Goal: Answer question/provide support: Share knowledge or assist other users

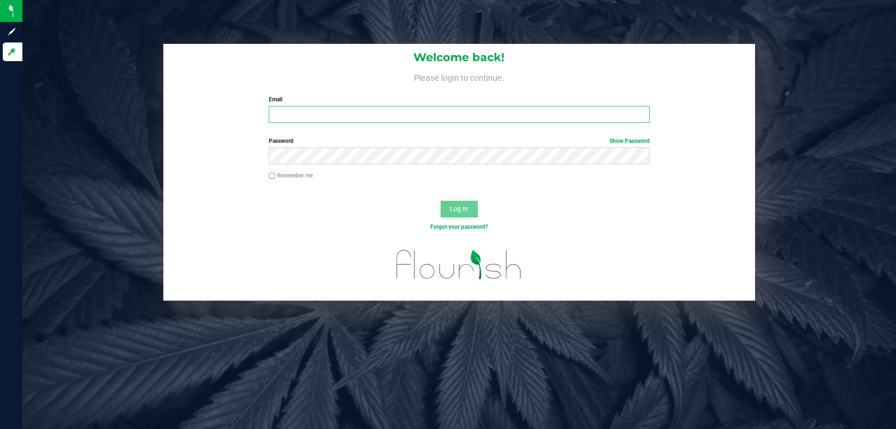
type input "[EMAIL_ADDRESS][DOMAIN_NAME]"
click at [460, 209] on span "Log In" at bounding box center [459, 208] width 18 height 7
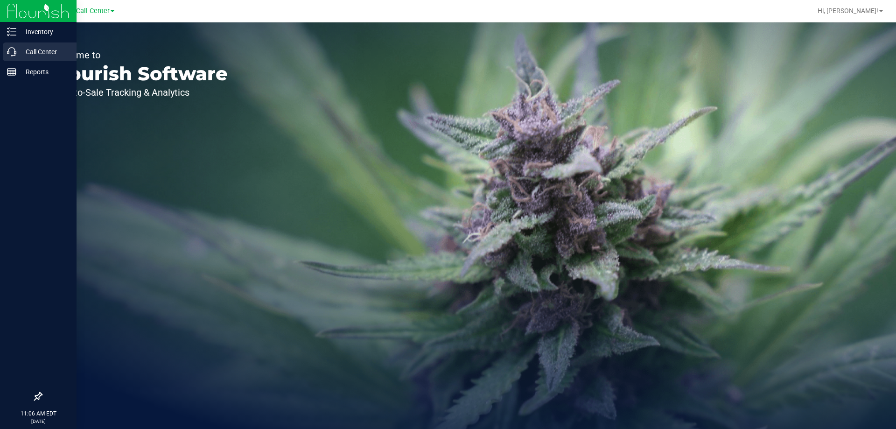
click at [36, 49] on p "Call Center" at bounding box center [44, 51] width 56 height 11
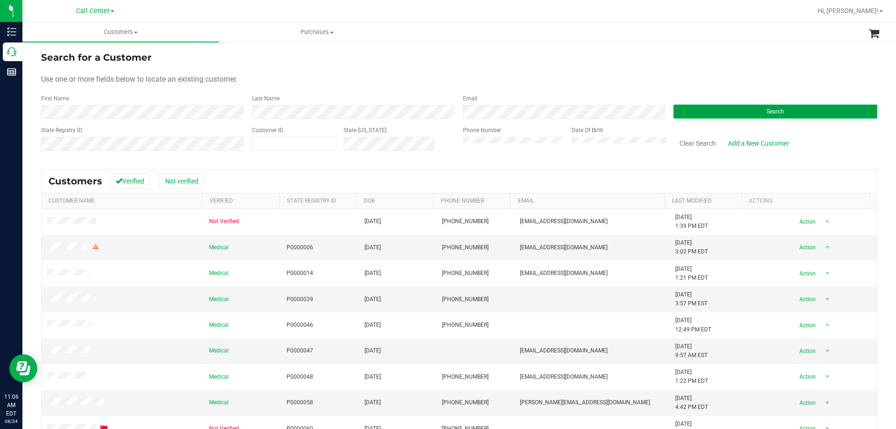
click at [720, 113] on button "Search" at bounding box center [776, 112] width 204 height 14
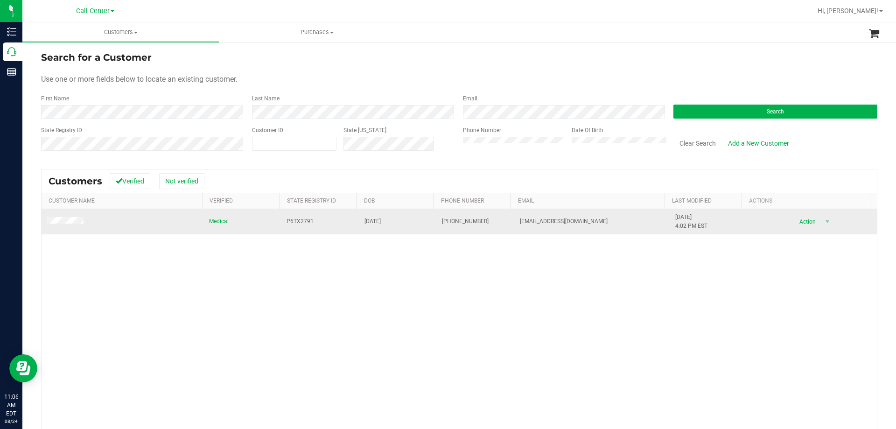
click at [303, 222] on span "P6TX2791" at bounding box center [300, 221] width 27 height 9
copy span "P6TX2791"
drag, startPoint x: 366, startPoint y: 226, endPoint x: 366, endPoint y: 219, distance: 6.5
click at [366, 225] on span "[DATE]" at bounding box center [373, 221] width 16 height 9
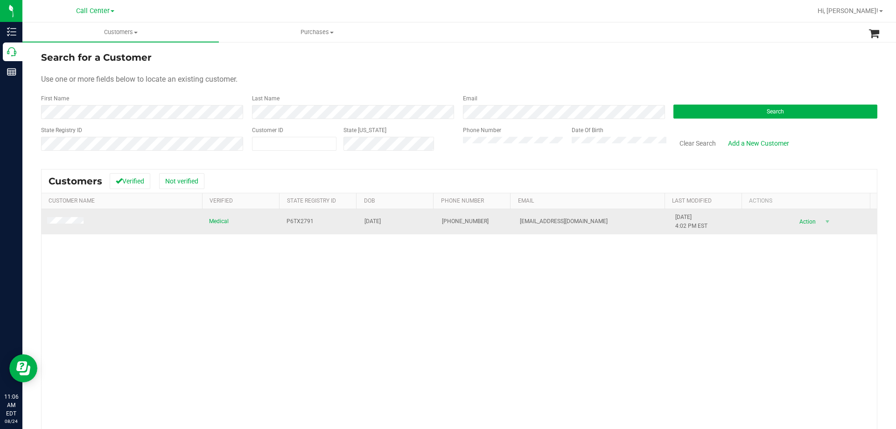
click at [366, 219] on span "[DATE]" at bounding box center [373, 221] width 16 height 9
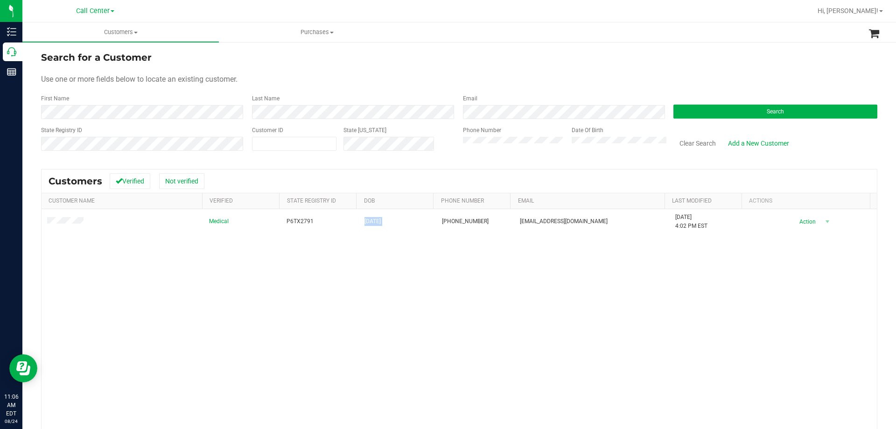
copy span "[DATE]"
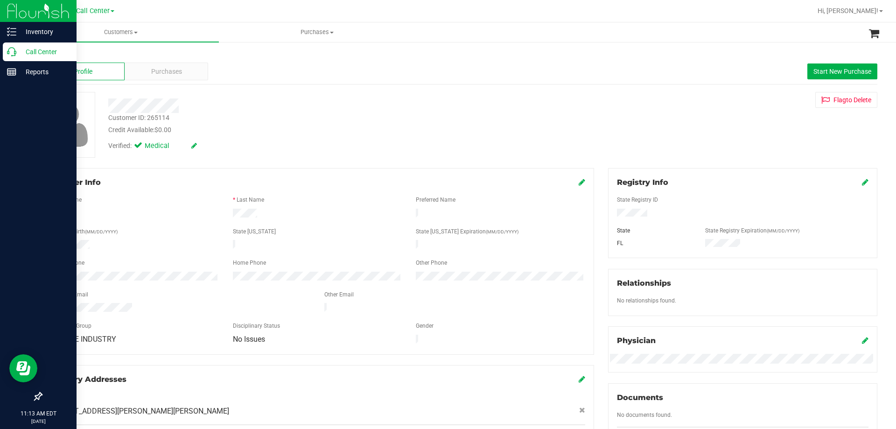
click at [27, 53] on p "Call Center" at bounding box center [44, 51] width 56 height 11
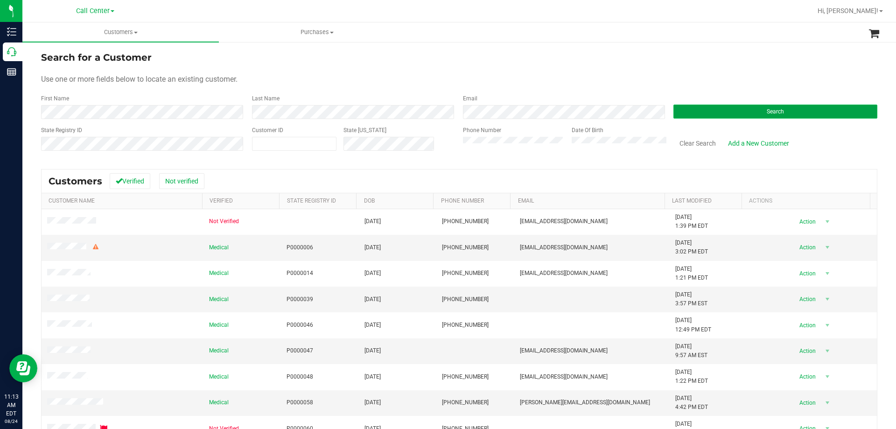
click at [678, 111] on button "Search" at bounding box center [776, 112] width 204 height 14
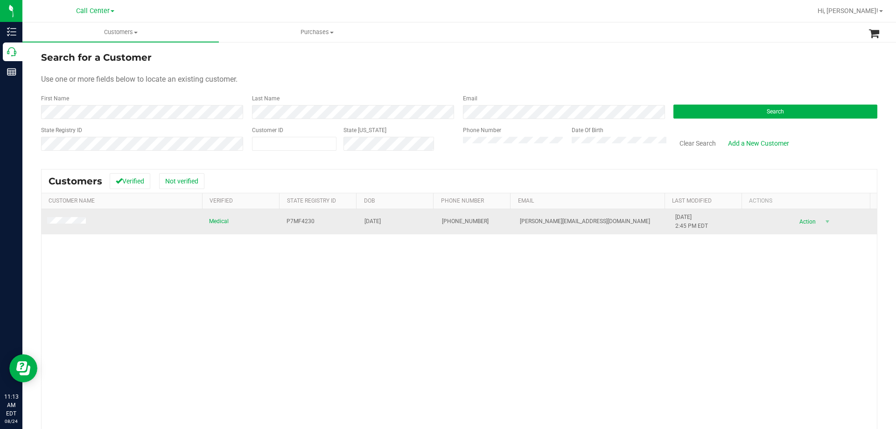
click at [305, 220] on span "P7MF4230" at bounding box center [301, 221] width 28 height 9
copy span "P7MF4230"
click at [376, 220] on span "[DATE]" at bounding box center [373, 221] width 16 height 9
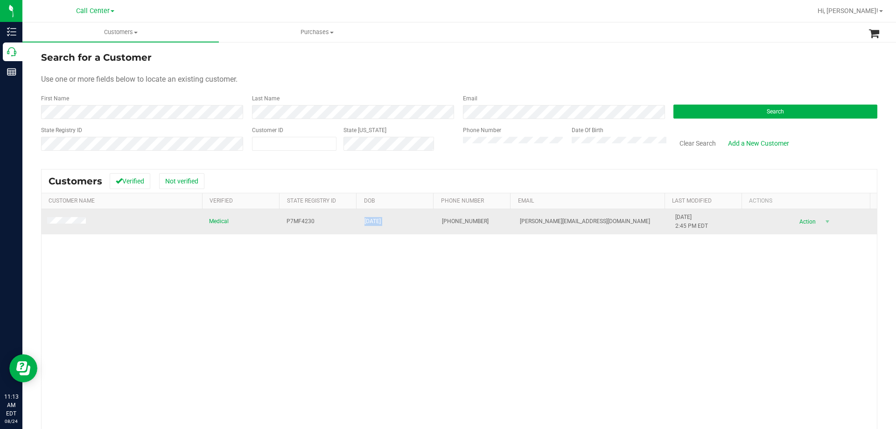
click at [376, 220] on span "[DATE]" at bounding box center [373, 221] width 16 height 9
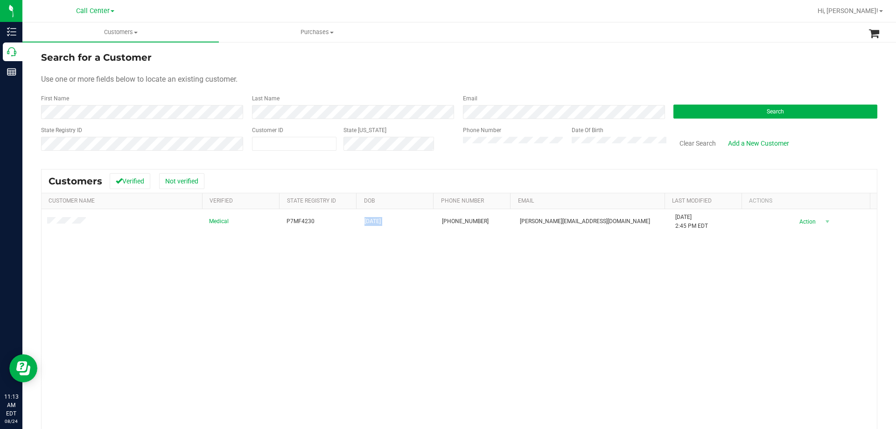
copy span "[DATE]"
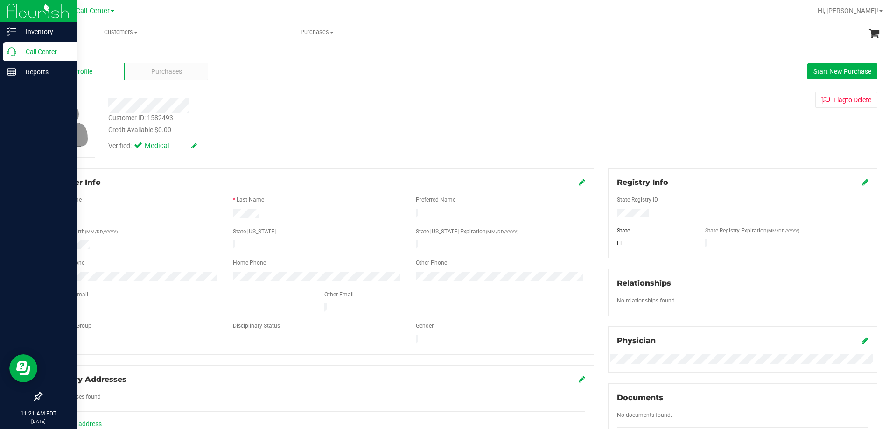
click at [29, 51] on p "Call Center" at bounding box center [44, 51] width 56 height 11
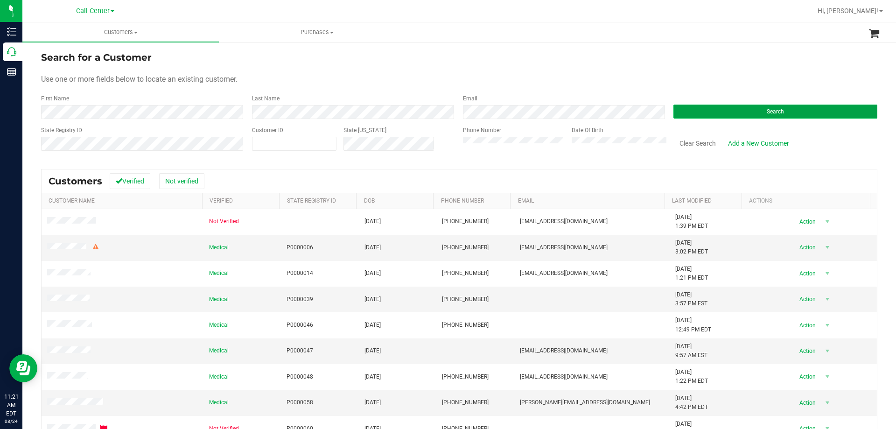
click at [680, 110] on button "Search" at bounding box center [776, 112] width 204 height 14
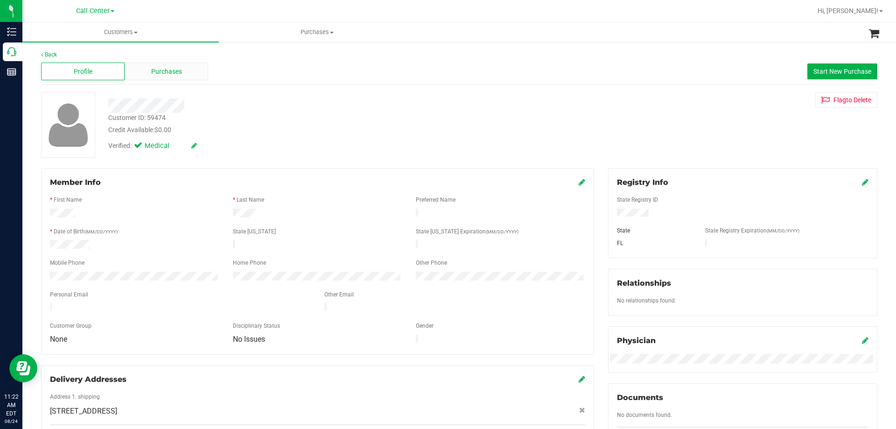
click at [167, 74] on span "Purchases" at bounding box center [166, 72] width 31 height 10
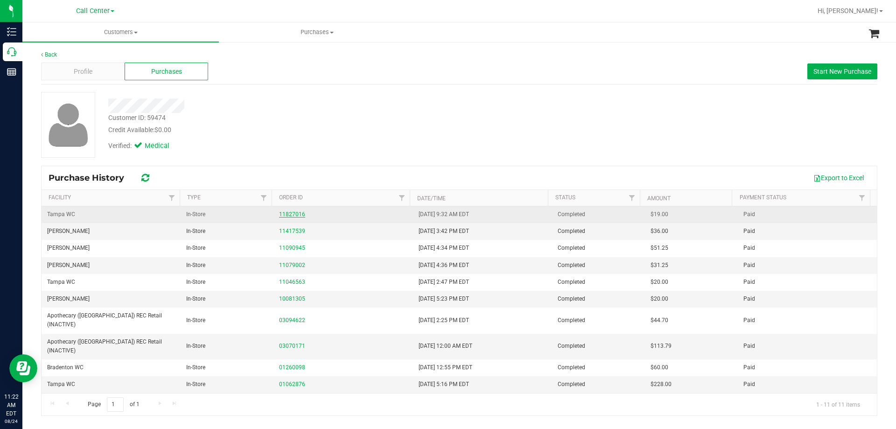
click at [291, 215] on link "11827016" at bounding box center [292, 214] width 26 height 7
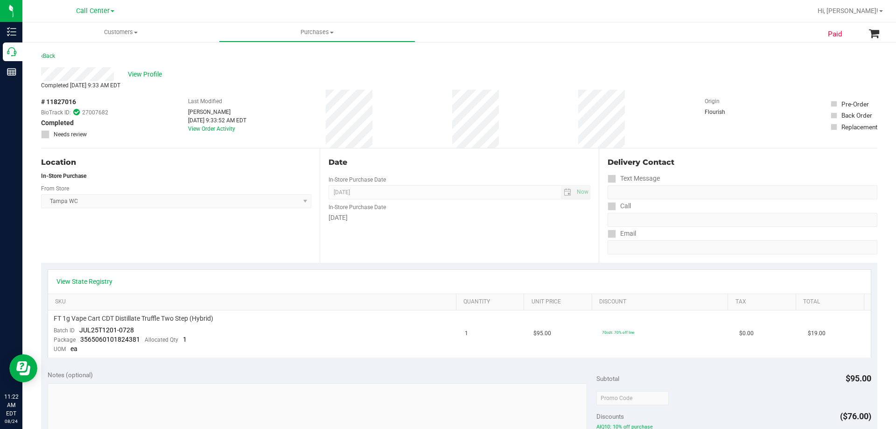
click at [220, 226] on div "Location In-Store Purchase From Store [GEOGRAPHIC_DATA] WC Select Store [PERSON…" at bounding box center [180, 205] width 279 height 114
drag, startPoint x: 171, startPoint y: 101, endPoint x: 396, endPoint y: 123, distance: 225.7
click at [396, 123] on div "# 11827016 BioTrack ID: 27007682 Completed Needs review Last Modified [PERSON_N…" at bounding box center [459, 119] width 837 height 58
click at [390, 119] on div "# 11827016 BioTrack ID: 27007682 Completed Needs review Last Modified [PERSON_N…" at bounding box center [459, 119] width 837 height 58
click at [366, 114] on div "# 11827016 BioTrack ID: 27007682 Completed Needs review Last Modified [PERSON_N…" at bounding box center [459, 119] width 837 height 58
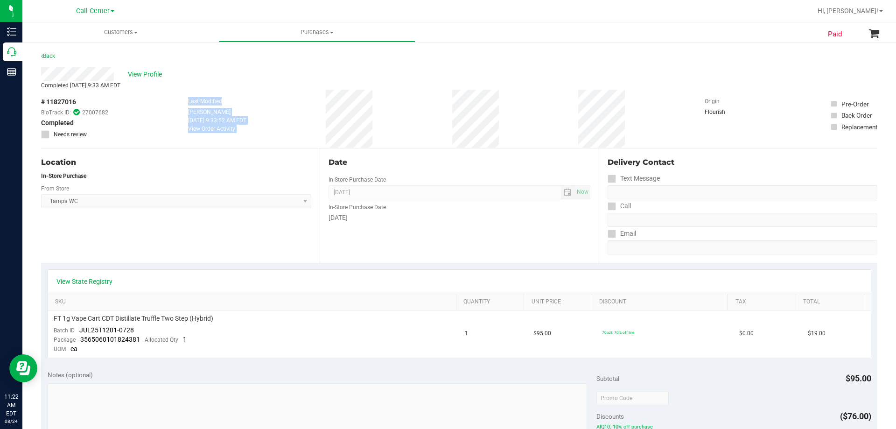
drag, startPoint x: 173, startPoint y: 103, endPoint x: 394, endPoint y: 124, distance: 221.8
click at [394, 124] on div "# 11827016 BioTrack ID: 27007682 Completed Needs review Last Modified [PERSON_N…" at bounding box center [459, 119] width 837 height 58
drag, startPoint x: 162, startPoint y: 101, endPoint x: 384, endPoint y: 122, distance: 222.8
click at [384, 122] on div "# 11827016 BioTrack ID: 27007682 Completed Needs review Last Modified [PERSON_N…" at bounding box center [459, 119] width 837 height 58
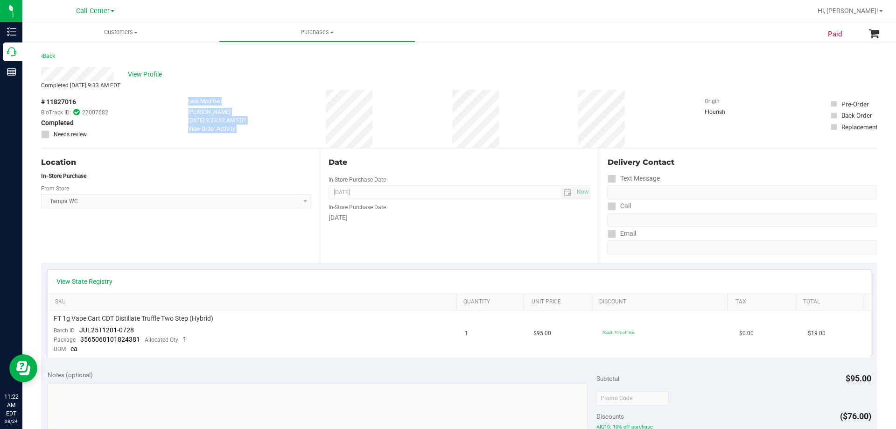
click at [384, 123] on div "# 11827016 BioTrack ID: 27007682 Completed Needs review Last Modified [PERSON_N…" at bounding box center [459, 119] width 837 height 58
drag, startPoint x: 167, startPoint y: 102, endPoint x: 403, endPoint y: 112, distance: 236.4
click at [403, 112] on div "# 11827016 BioTrack ID: 27007682 Completed Needs review Last Modified [PERSON_N…" at bounding box center [459, 119] width 837 height 58
drag, startPoint x: 174, startPoint y: 102, endPoint x: 394, endPoint y: 130, distance: 221.7
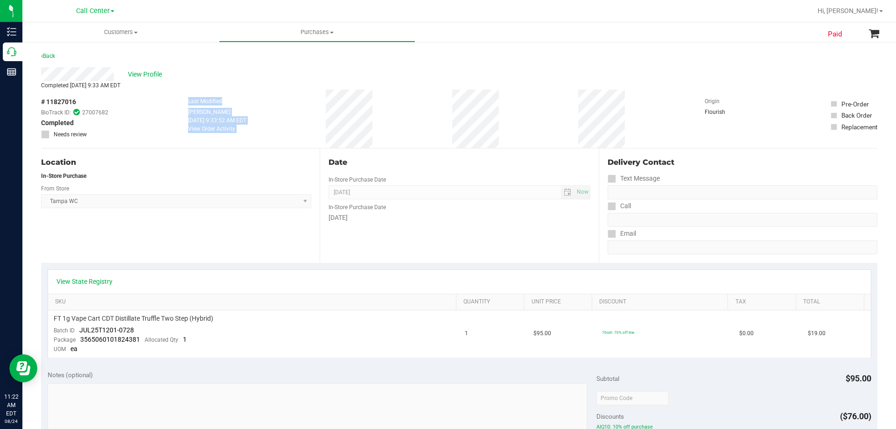
click at [394, 130] on div "# 11827016 BioTrack ID: 27007682 Completed Needs review Last Modified [PERSON_N…" at bounding box center [459, 119] width 837 height 58
click at [393, 128] on div "# 11827016 BioTrack ID: 27007682 Completed Needs review Last Modified [PERSON_N…" at bounding box center [459, 119] width 837 height 58
click at [370, 124] on div "# 11827016 BioTrack ID: 27007682 Completed Needs review Last Modified [PERSON_N…" at bounding box center [459, 119] width 837 height 58
drag, startPoint x: 242, startPoint y: 99, endPoint x: 433, endPoint y: 113, distance: 191.0
click at [433, 113] on div "# 11827016 BioTrack ID: 27007682 Completed Needs review Last Modified [PERSON_N…" at bounding box center [459, 119] width 837 height 58
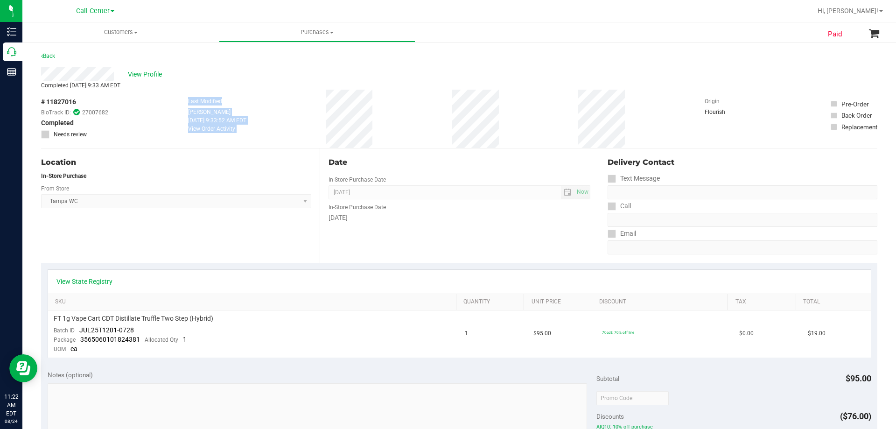
click at [403, 117] on div "# 11827016 BioTrack ID: 27007682 Completed Needs review Last Modified [PERSON_N…" at bounding box center [459, 119] width 837 height 58
drag, startPoint x: 176, startPoint y: 101, endPoint x: 390, endPoint y: 113, distance: 215.1
click at [390, 113] on div "# 11827016 BioTrack ID: 27007682 Completed Needs review Last Modified [PERSON_N…" at bounding box center [459, 119] width 837 height 58
drag, startPoint x: 160, startPoint y: 99, endPoint x: 411, endPoint y: 116, distance: 251.7
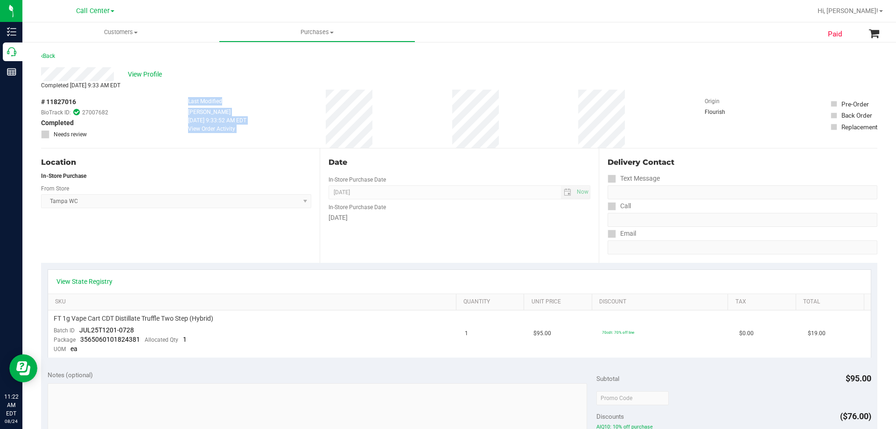
click at [411, 116] on div "# 11827016 BioTrack ID: 27007682 Completed Needs review Last Modified [PERSON_N…" at bounding box center [459, 119] width 837 height 58
click at [152, 75] on span "View Profile" at bounding box center [146, 75] width 37 height 10
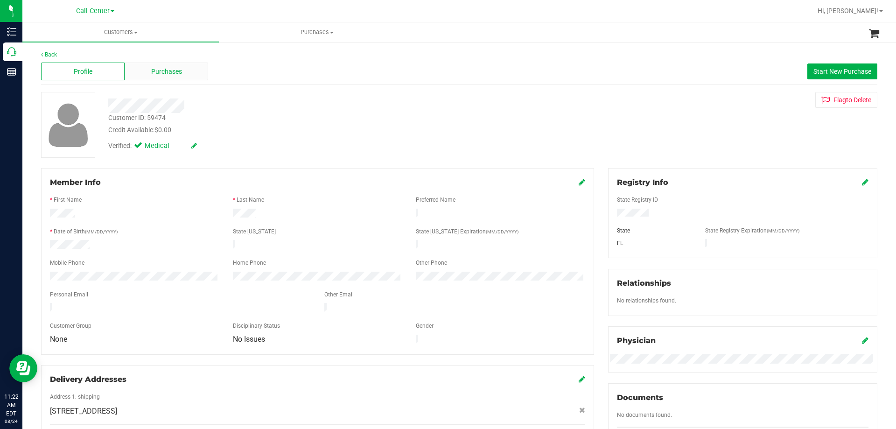
click at [179, 69] on span "Purchases" at bounding box center [166, 72] width 31 height 10
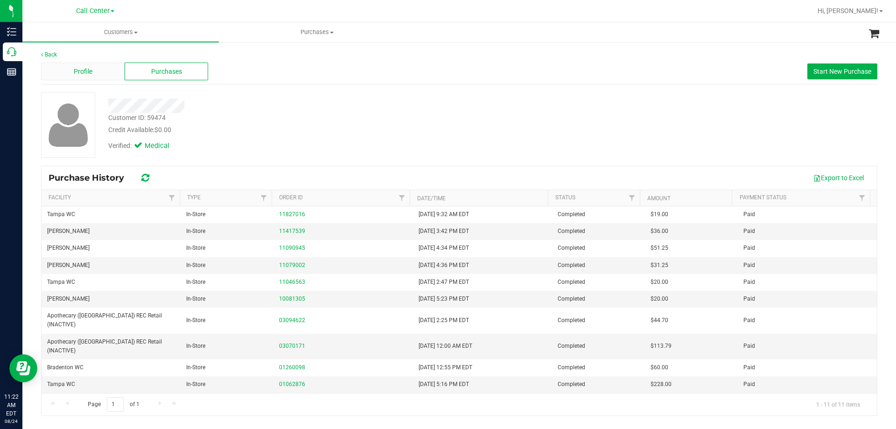
click at [92, 74] on div "Profile" at bounding box center [83, 72] width 84 height 18
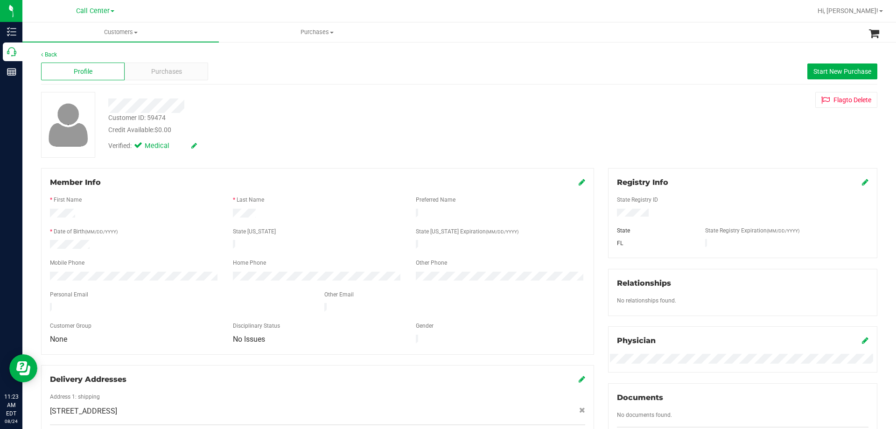
click at [279, 123] on div "Customer ID: 59474 Credit Available: $0.00" at bounding box center [313, 124] width 425 height 22
click at [125, 243] on div at bounding box center [134, 245] width 183 height 11
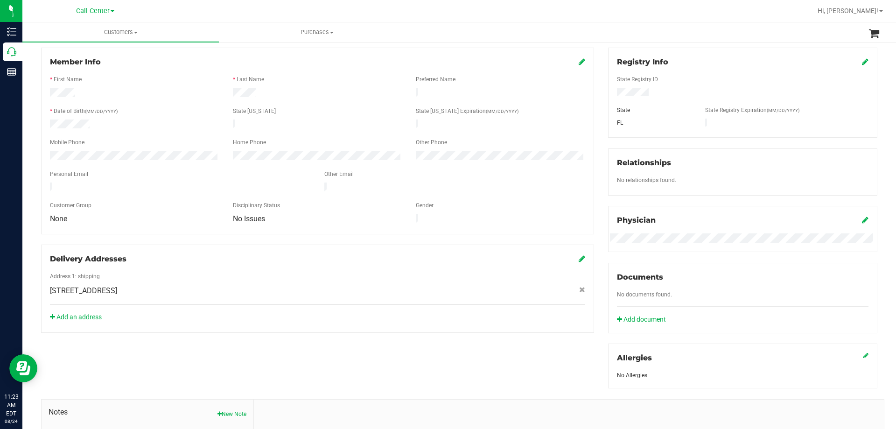
scroll to position [187, 0]
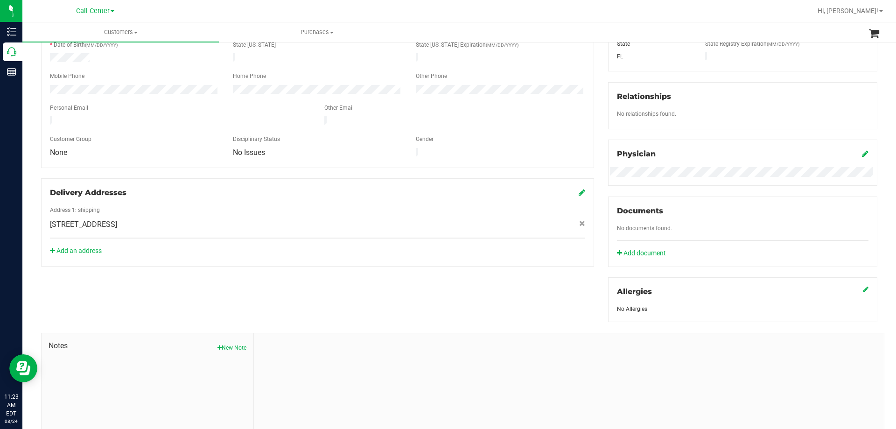
click at [207, 246] on div "Add an address" at bounding box center [317, 251] width 549 height 10
drag, startPoint x: 139, startPoint y: 217, endPoint x: 223, endPoint y: 218, distance: 83.6
click at [117, 219] on span "[STREET_ADDRESS]" at bounding box center [83, 224] width 67 height 11
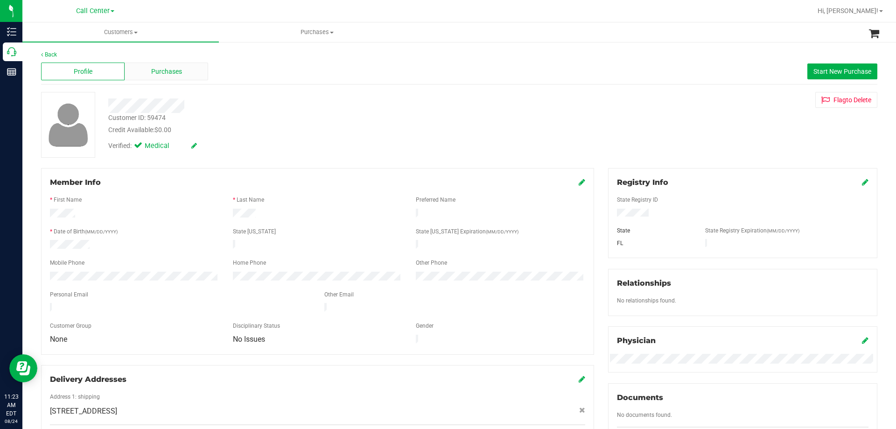
click at [170, 72] on span "Purchases" at bounding box center [166, 72] width 31 height 10
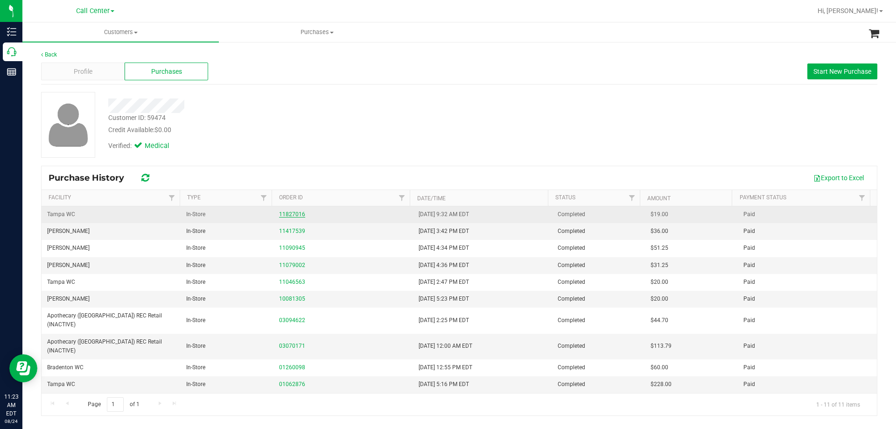
click at [296, 217] on link "11827016" at bounding box center [292, 214] width 26 height 7
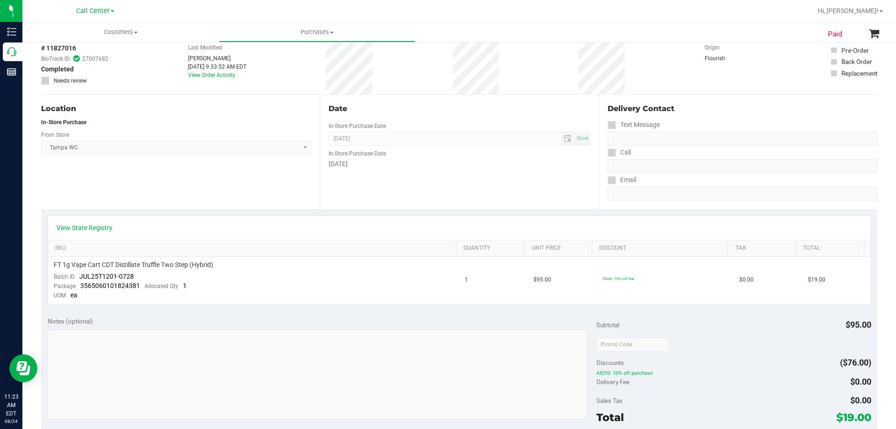
scroll to position [93, 0]
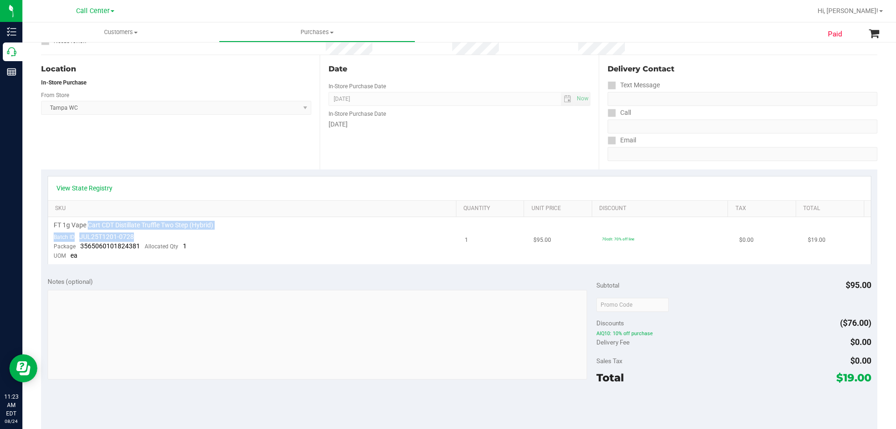
drag, startPoint x: 89, startPoint y: 226, endPoint x: 258, endPoint y: 233, distance: 169.2
click at [258, 233] on td "FT 1g Vape Cart CDT Distillate Truffle Two Step (Hybrid) Batch ID JUL25T1201-07…" at bounding box center [254, 240] width 412 height 47
click at [258, 234] on td "FT 1g Vape Cart CDT Distillate Truffle Two Step (Hybrid) Batch ID JUL25T1201-07…" at bounding box center [254, 240] width 412 height 47
drag, startPoint x: 62, startPoint y: 225, endPoint x: 218, endPoint y: 227, distance: 156.4
click at [197, 224] on span "FT 1g Vape Cart CDT Distillate Truffle Two Step (Hybrid)" at bounding box center [134, 225] width 160 height 9
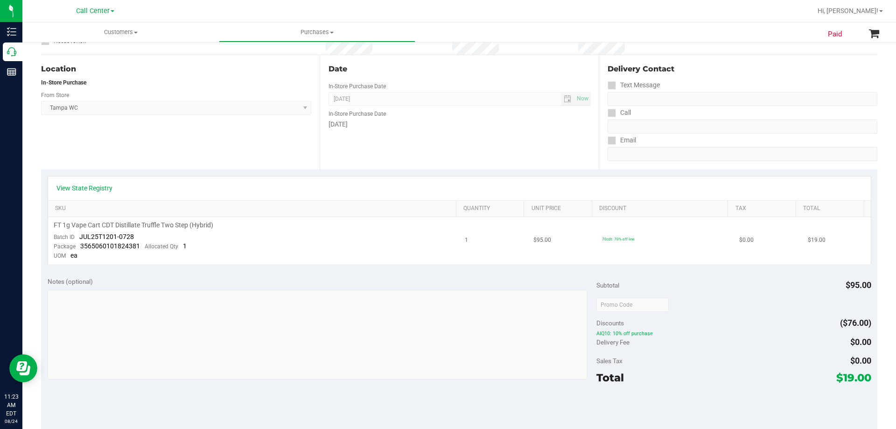
click at [238, 230] on div "FT 1g Vape Cart CDT Distillate Truffle Two Step (Hybrid)" at bounding box center [254, 225] width 401 height 9
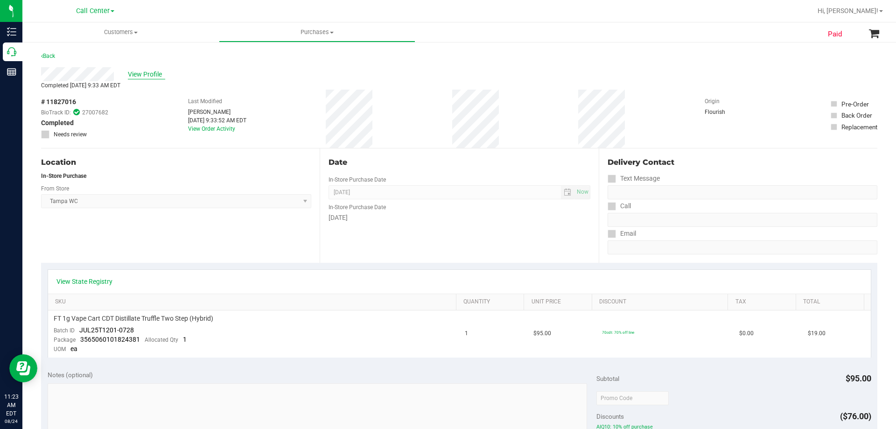
click at [146, 75] on span "View Profile" at bounding box center [146, 75] width 37 height 10
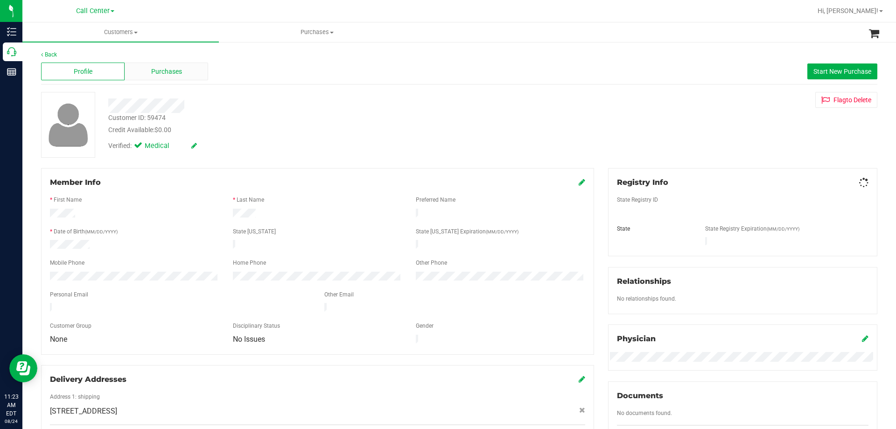
click at [166, 68] on span "Purchases" at bounding box center [166, 72] width 31 height 10
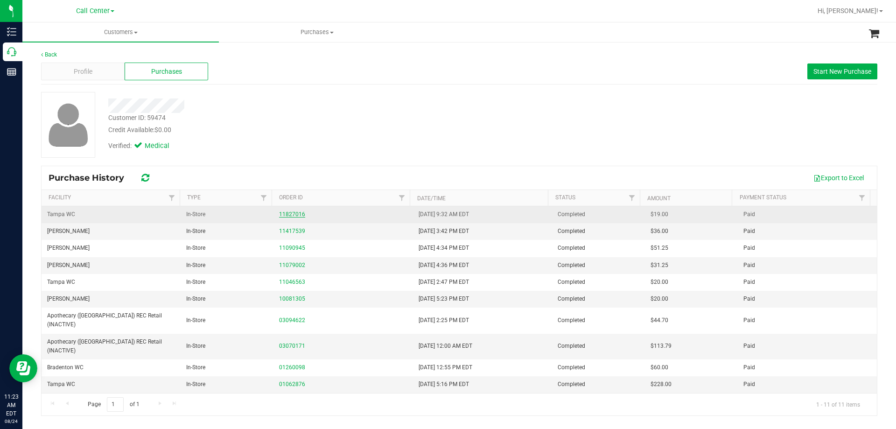
click at [290, 215] on link "11827016" at bounding box center [292, 214] width 26 height 7
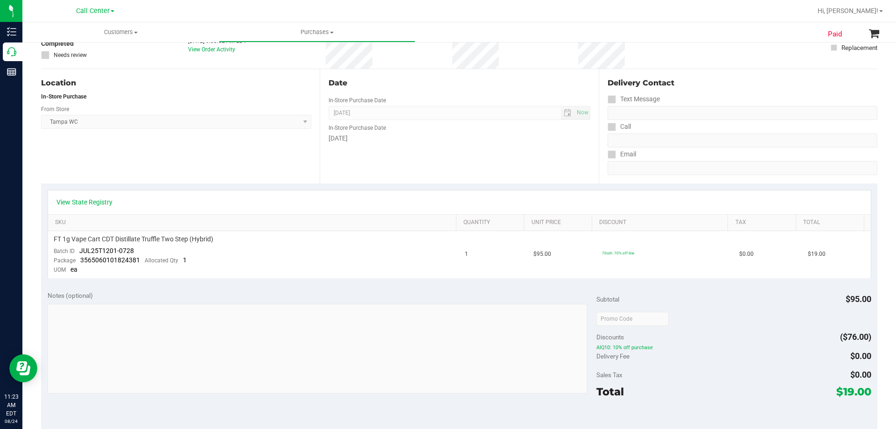
scroll to position [140, 0]
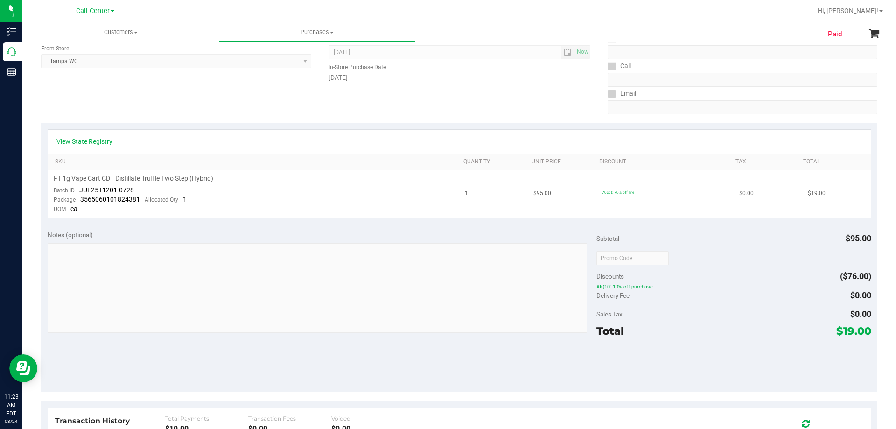
click at [87, 176] on span "FT 1g Vape Cart CDT Distillate Truffle Two Step (Hybrid)" at bounding box center [134, 178] width 160 height 9
copy div "FT 1g Vape Cart CDT Distillate Truffle Two Step (Hybrid)"
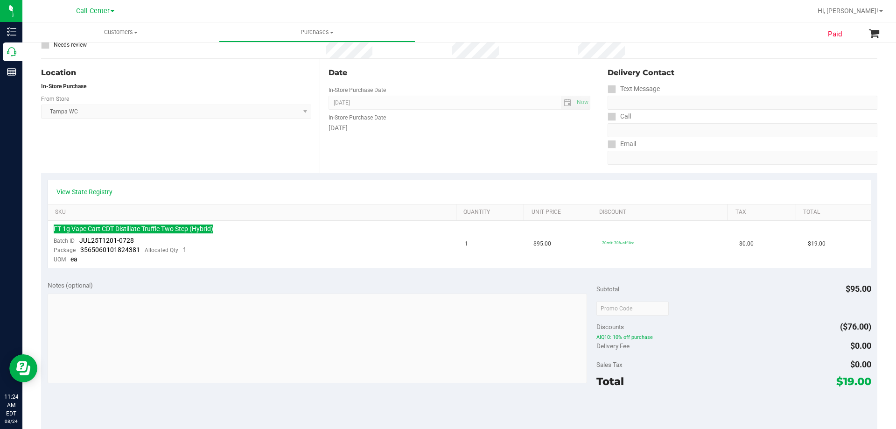
scroll to position [0, 0]
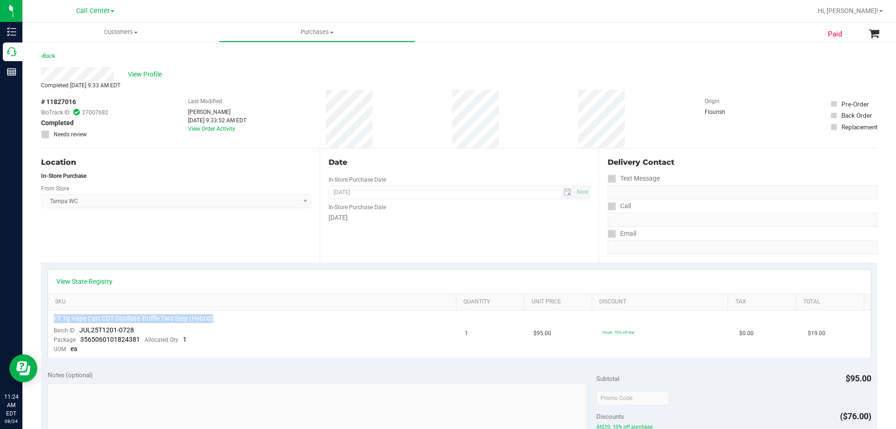
drag, startPoint x: 325, startPoint y: 188, endPoint x: 334, endPoint y: 192, distance: 10.0
click at [326, 188] on div "Date In-Store Purchase Date [DATE] Now In-Store Purchase Date [DATE]" at bounding box center [459, 205] width 279 height 114
drag, startPoint x: 329, startPoint y: 191, endPoint x: 395, endPoint y: 196, distance: 66.5
click at [395, 196] on span "[DATE] Now" at bounding box center [459, 192] width 261 height 14
drag, startPoint x: 183, startPoint y: 120, endPoint x: 215, endPoint y: 117, distance: 31.4
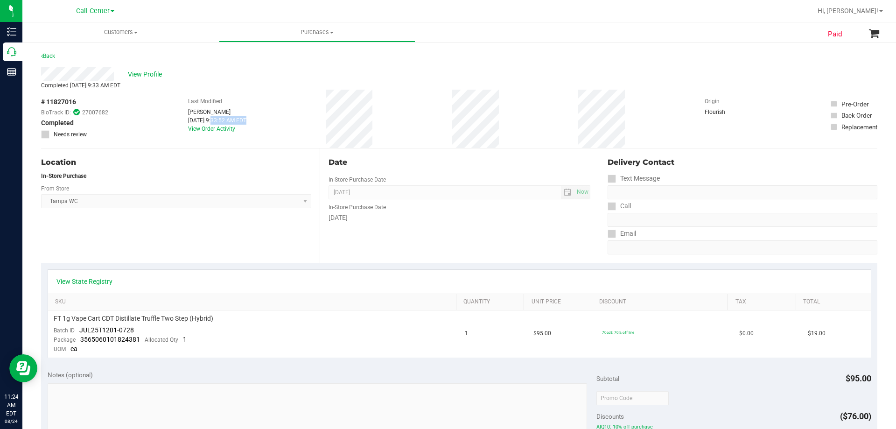
click at [215, 117] on div "[DATE] 9:33:52 AM EDT" at bounding box center [217, 120] width 58 height 8
copy div "[DATE]"
click at [236, 70] on div "View Profile" at bounding box center [459, 74] width 837 height 14
click at [155, 77] on span "View Profile" at bounding box center [146, 75] width 37 height 10
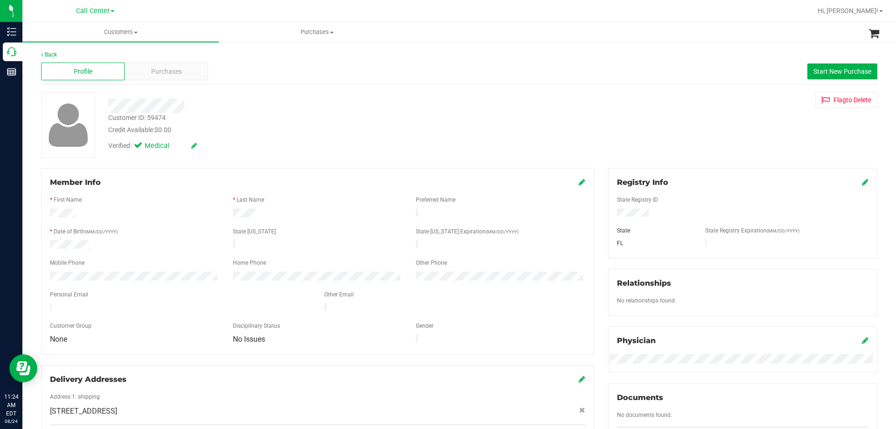
click at [322, 150] on div "Verified: Medical" at bounding box center [313, 145] width 425 height 21
click at [173, 69] on span "Purchases" at bounding box center [166, 72] width 31 height 10
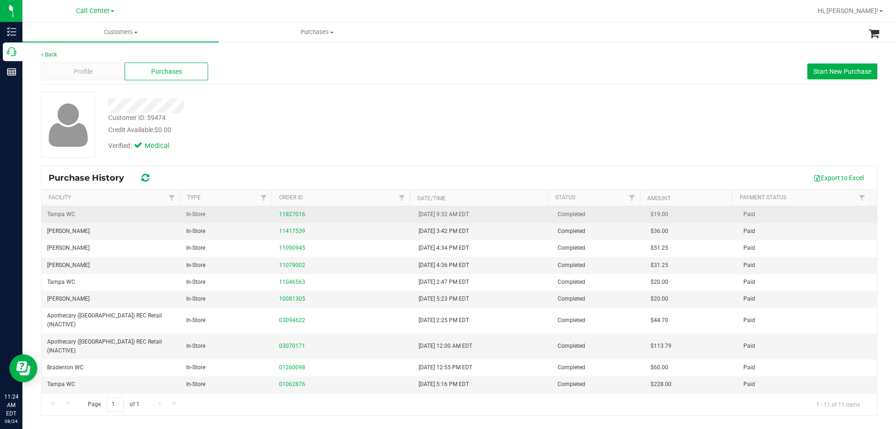
drag, startPoint x: 408, startPoint y: 213, endPoint x: 517, endPoint y: 221, distance: 110.0
click at [517, 221] on tr "Tampa WC In-Store 11827016 [DATE] 9:32 AM EDT Completed $19.00 Paid" at bounding box center [460, 214] width 836 height 17
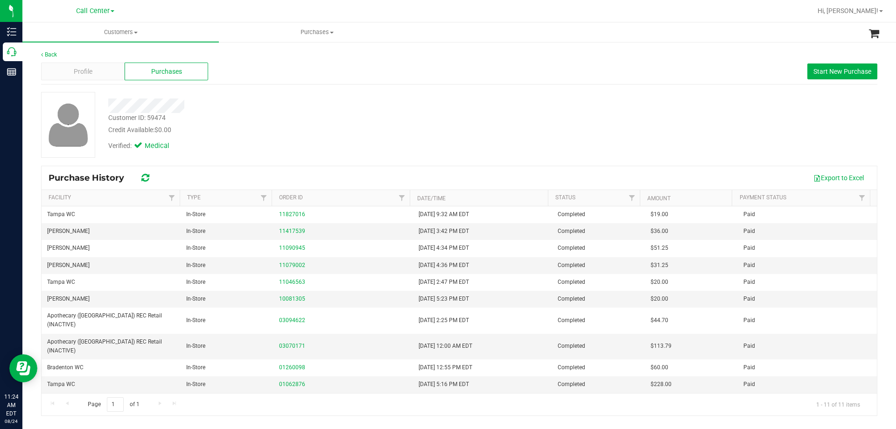
click at [451, 128] on div "Credit Available: $0.00" at bounding box center [313, 130] width 411 height 10
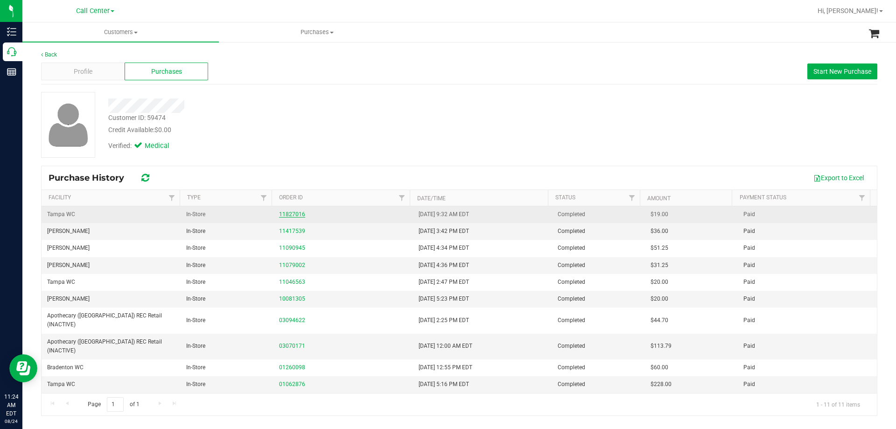
click at [284, 212] on link "11827016" at bounding box center [292, 214] width 26 height 7
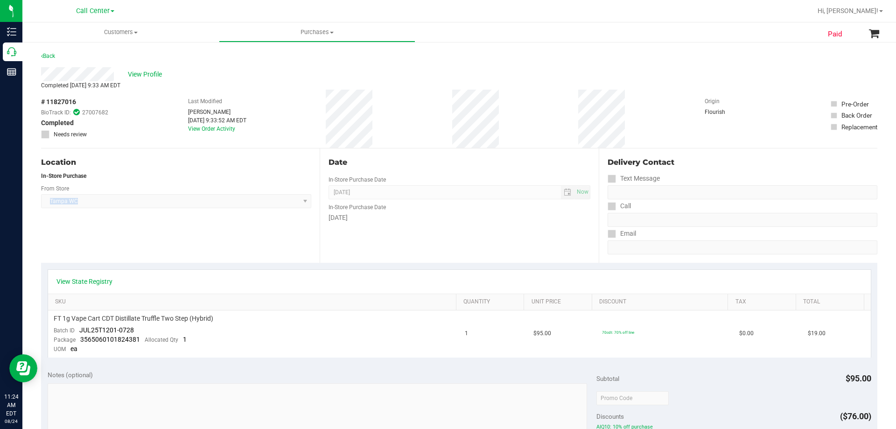
drag, startPoint x: 42, startPoint y: 201, endPoint x: 112, endPoint y: 197, distance: 70.2
click at [112, 197] on span "[GEOGRAPHIC_DATA] WC Select Store [PERSON_NAME][GEOGRAPHIC_DATA] [PERSON_NAME][…" at bounding box center [176, 201] width 270 height 14
drag, startPoint x: 53, startPoint y: 202, endPoint x: 87, endPoint y: 197, distance: 34.5
click at [87, 197] on span "[GEOGRAPHIC_DATA] WC Select Store [PERSON_NAME][GEOGRAPHIC_DATA] [PERSON_NAME][…" at bounding box center [176, 201] width 270 height 14
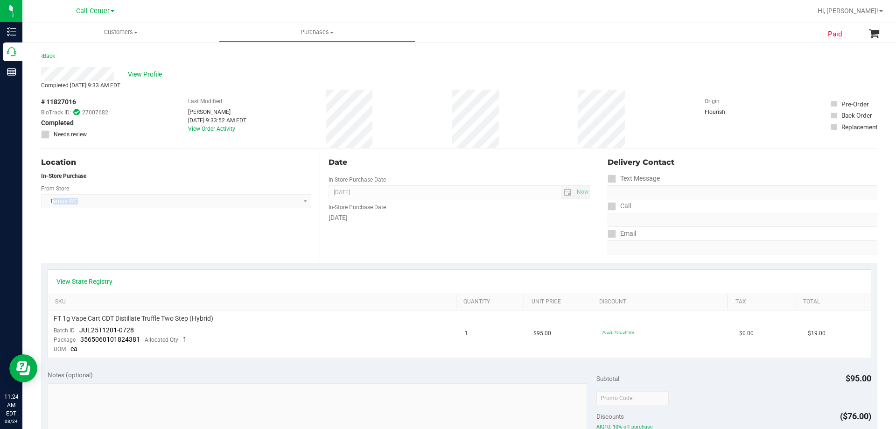
click at [87, 197] on span "[GEOGRAPHIC_DATA] WC Select Store [PERSON_NAME][GEOGRAPHIC_DATA] [PERSON_NAME][…" at bounding box center [176, 201] width 270 height 14
click at [92, 222] on div "Location In-Store Purchase From Store [GEOGRAPHIC_DATA] WC Select Store [PERSON…" at bounding box center [180, 205] width 279 height 114
click at [143, 74] on span "View Profile" at bounding box center [146, 75] width 37 height 10
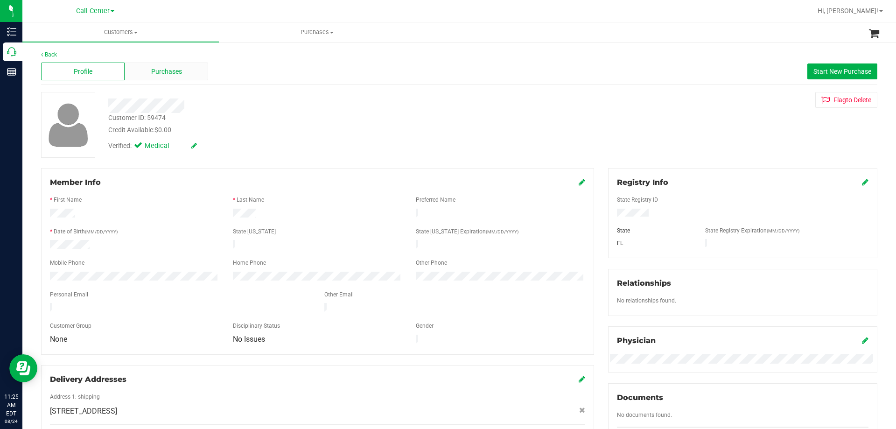
click at [156, 70] on span "Purchases" at bounding box center [166, 72] width 31 height 10
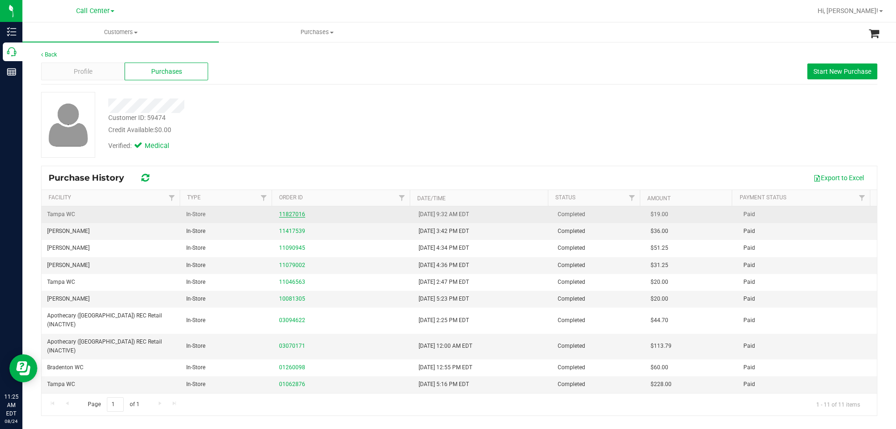
click at [299, 214] on link "11827016" at bounding box center [292, 214] width 26 height 7
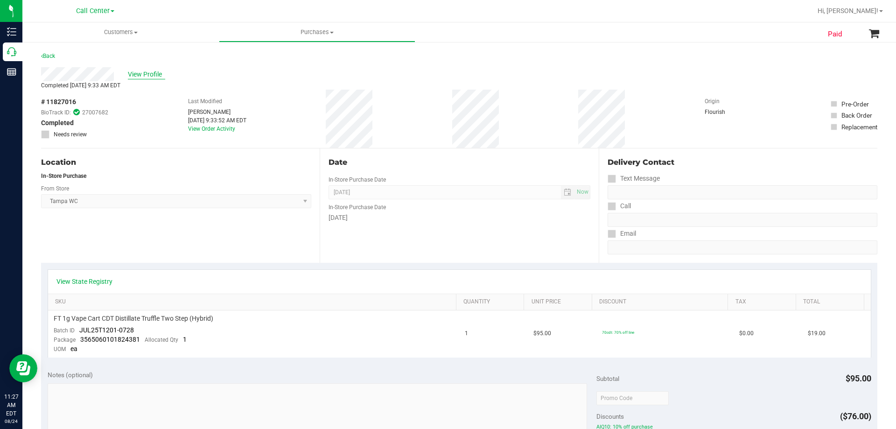
click at [164, 76] on span "View Profile" at bounding box center [146, 75] width 37 height 10
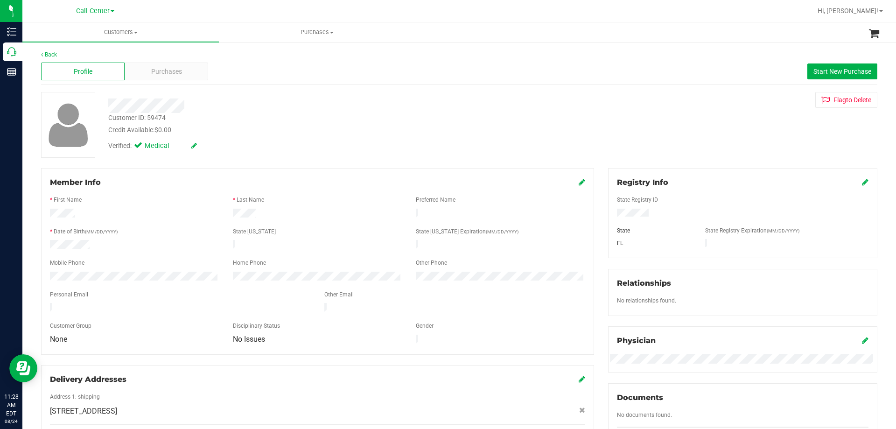
click at [159, 116] on div "Customer ID: 59474" at bounding box center [136, 118] width 57 height 10
copy div "59474"
click at [165, 72] on span "Purchases" at bounding box center [166, 72] width 31 height 10
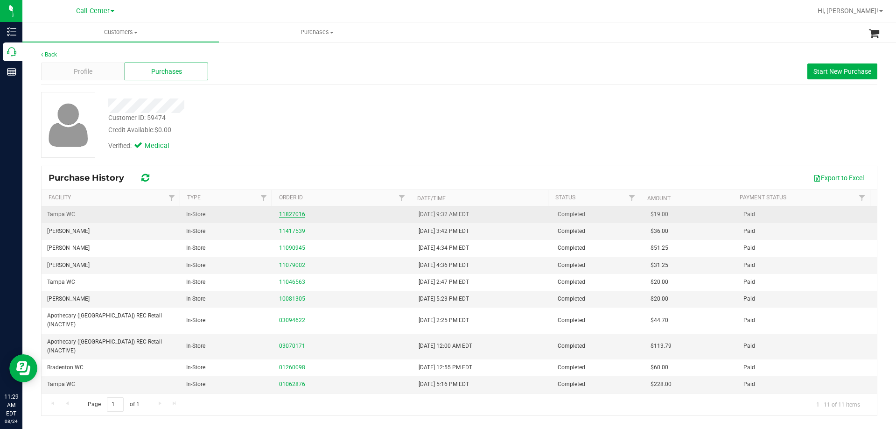
click at [294, 217] on link "11827016" at bounding box center [292, 214] width 26 height 7
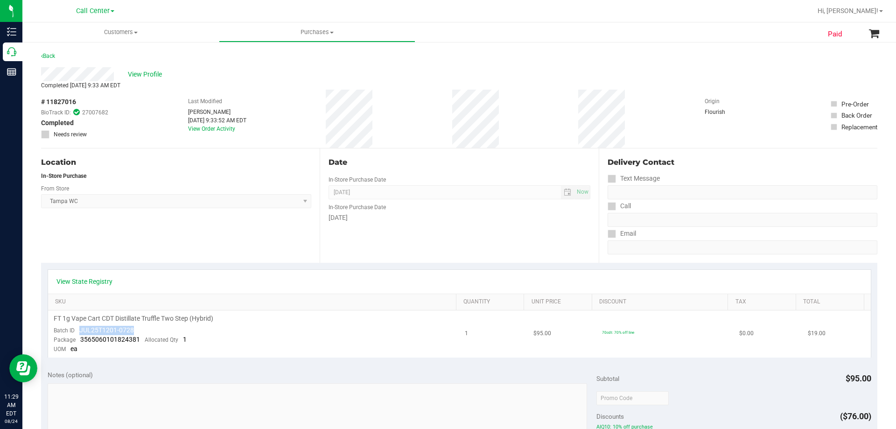
drag, startPoint x: 80, startPoint y: 328, endPoint x: 155, endPoint y: 327, distance: 75.2
click at [155, 327] on td "FT 1g Vape Cart CDT Distillate Truffle Two Step (Hybrid) Batch ID JUL25T1201-07…" at bounding box center [254, 333] width 412 height 47
copy span "JUL25T1201-0728"
click at [79, 340] on div "Package 3565060101824381 Allocated Qty 1" at bounding box center [120, 339] width 133 height 9
click at [91, 336] on span "3565060101824381" at bounding box center [110, 339] width 60 height 7
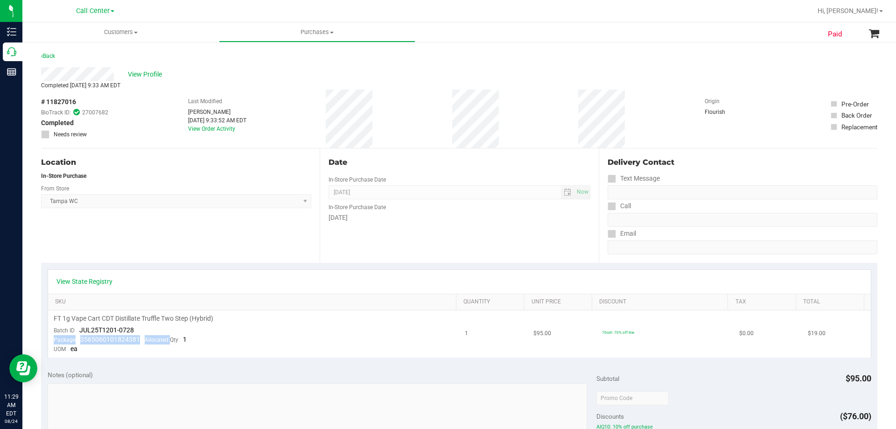
click at [91, 336] on span "3565060101824381" at bounding box center [110, 339] width 60 height 7
copy div "Package 3565060101824381 Allocated"
click at [98, 343] on span "3565060101824381" at bounding box center [110, 339] width 60 height 7
drag, startPoint x: 79, startPoint y: 338, endPoint x: 144, endPoint y: 339, distance: 64.4
click at [144, 339] on div "Package 3565060101824381 Allocated Qty 1" at bounding box center [120, 339] width 133 height 9
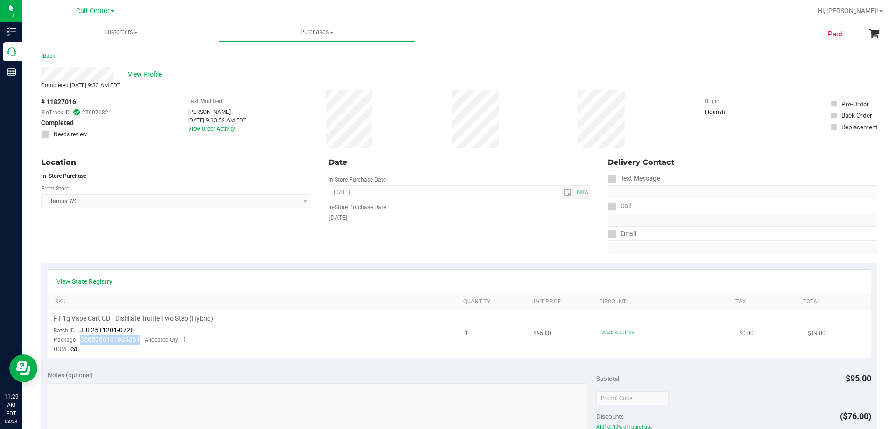
copy span "3565060101824381"
drag, startPoint x: 63, startPoint y: 219, endPoint x: 49, endPoint y: 207, distance: 18.5
click at [63, 219] on div "Location In-Store Purchase From Store [GEOGRAPHIC_DATA] WC Select Store [PERSON…" at bounding box center [180, 205] width 279 height 114
drag, startPoint x: 49, startPoint y: 201, endPoint x: 104, endPoint y: 201, distance: 54.6
click at [104, 201] on span "[GEOGRAPHIC_DATA] WC Select Store [PERSON_NAME][GEOGRAPHIC_DATA] [PERSON_NAME][…" at bounding box center [176, 201] width 270 height 14
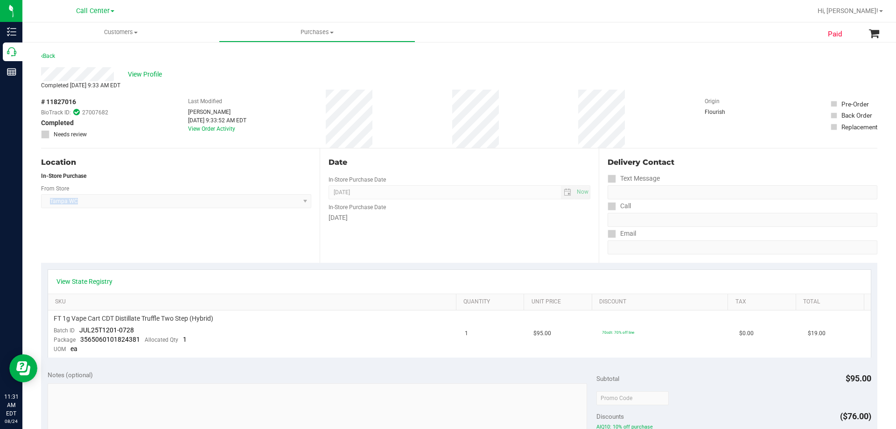
click at [63, 101] on span "# 11827016" at bounding box center [58, 102] width 35 height 10
click at [135, 79] on span "View Profile" at bounding box center [146, 75] width 37 height 10
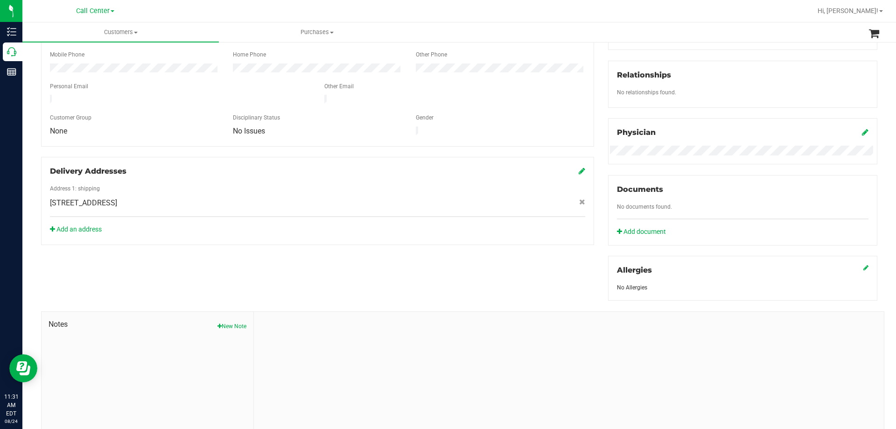
scroll to position [246, 0]
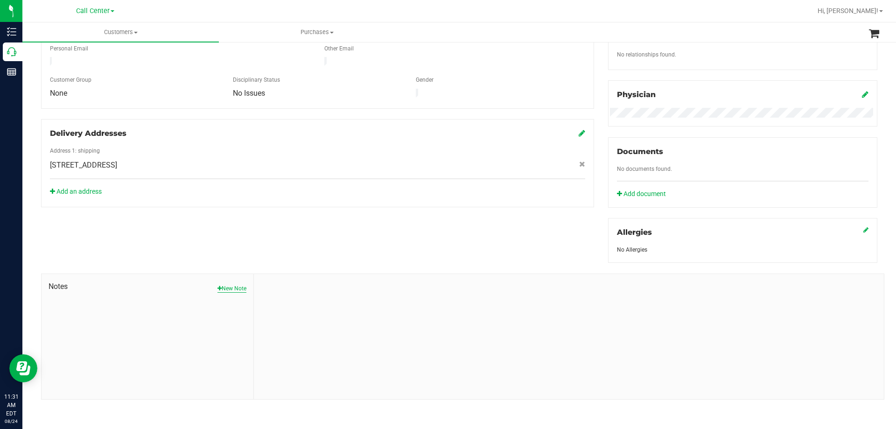
click at [231, 284] on button "New Note" at bounding box center [232, 288] width 29 height 8
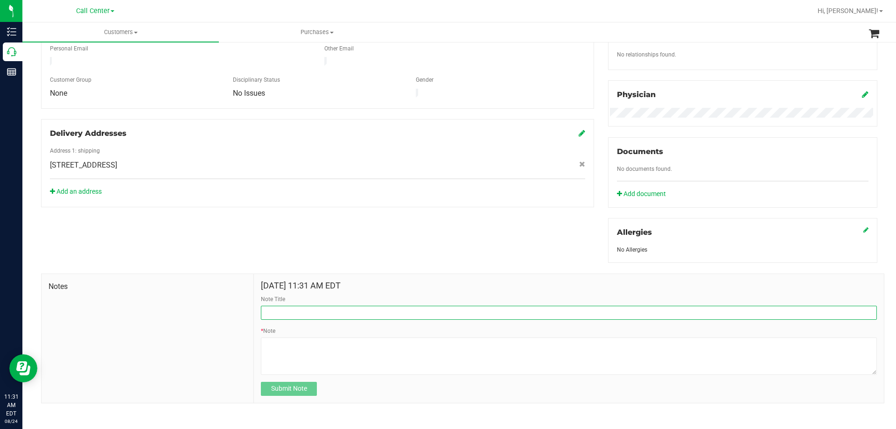
click at [307, 306] on input "Note Title" at bounding box center [569, 313] width 616 height 14
type input "Complaint: Product - POSSIBLE EXCHANGE"
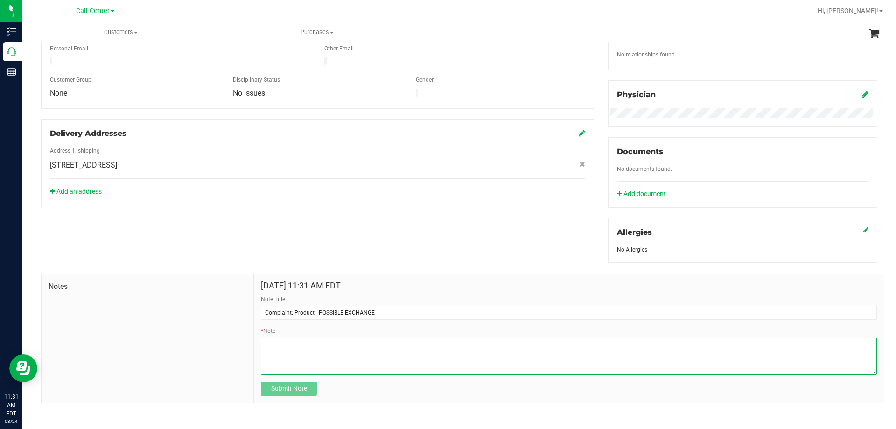
drag, startPoint x: 288, startPoint y: 360, endPoint x: 289, endPoint y: 354, distance: 6.4
click at [288, 359] on textarea "* Note" at bounding box center [569, 356] width 616 height 37
paste textarea "Order Number: 11827016 Product Name: FT 1g Vape Cart CDT Distillate Truffle Two…"
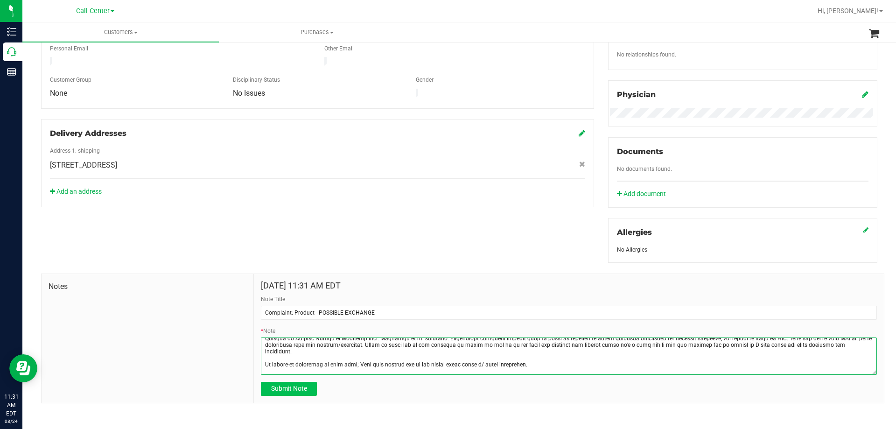
type textarea "Order Number: 11827016 Product Name: FT 1g Vape Cart CDT Distillate Truffle Two…"
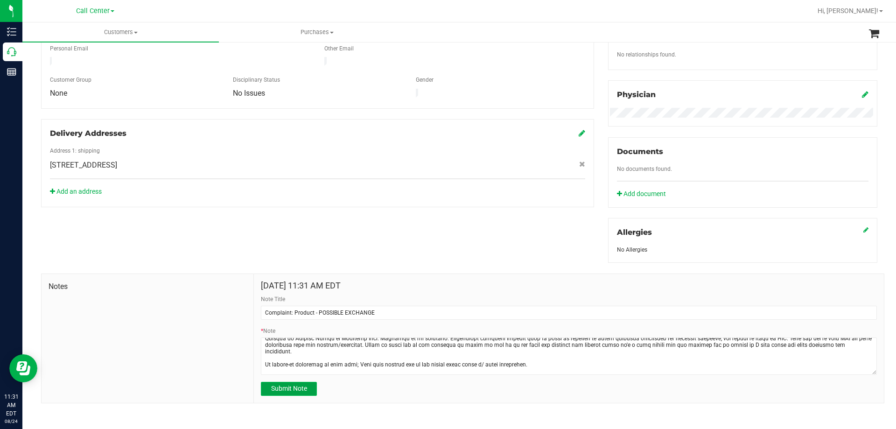
click at [296, 383] on button "Submit Note" at bounding box center [289, 389] width 56 height 14
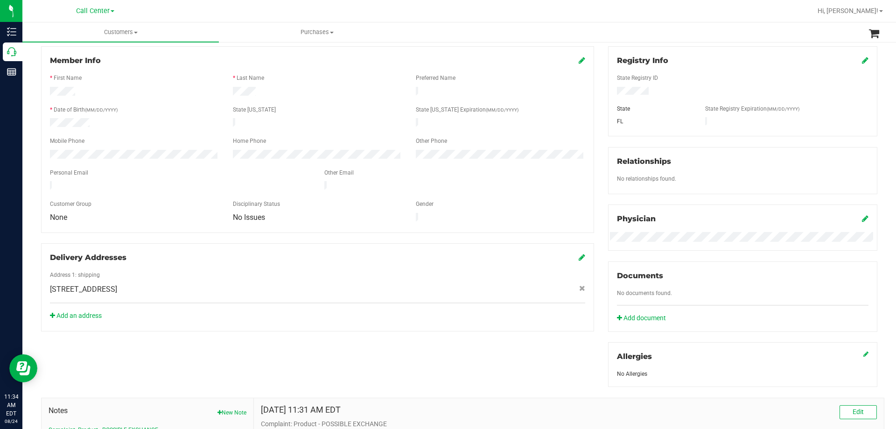
scroll to position [0, 0]
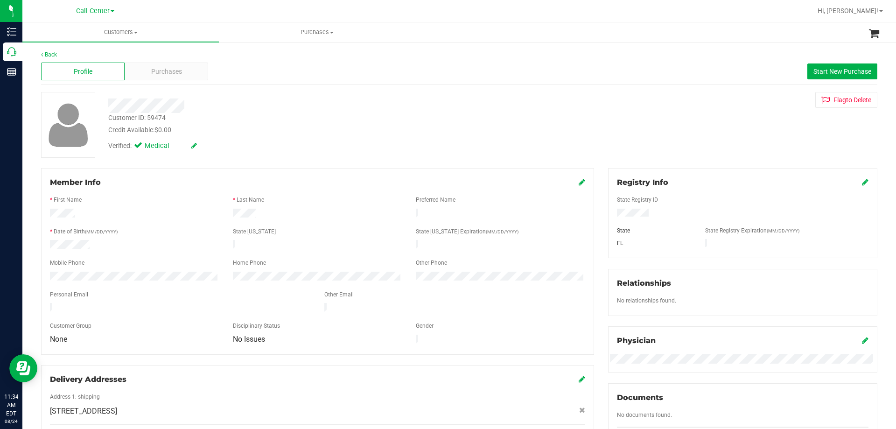
click at [147, 121] on div "Customer ID: 59474" at bounding box center [136, 118] width 57 height 10
click at [302, 148] on div "Verified: Medical" at bounding box center [313, 145] width 425 height 21
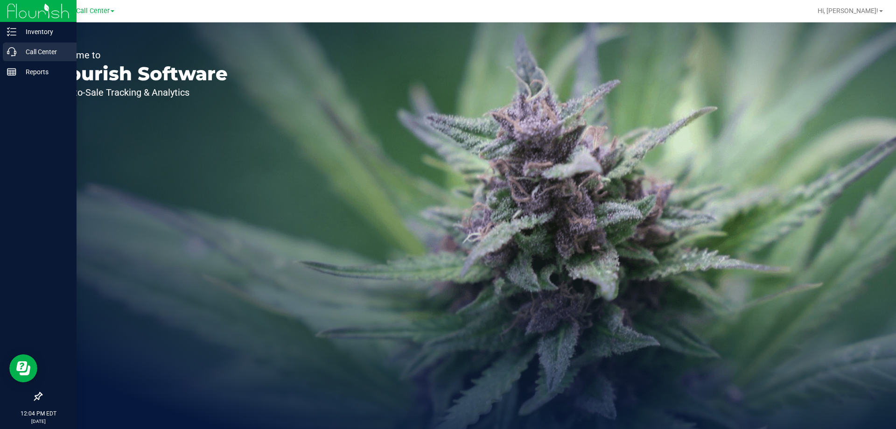
click at [42, 51] on p "Call Center" at bounding box center [44, 51] width 56 height 11
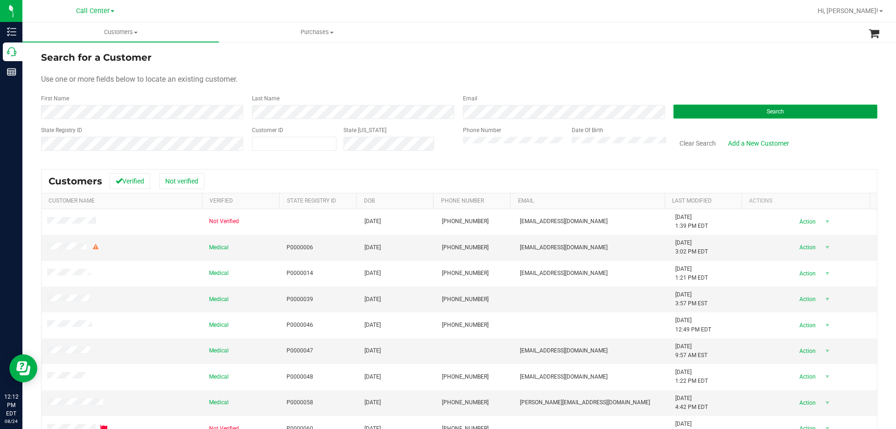
click at [695, 111] on button "Search" at bounding box center [776, 112] width 204 height 14
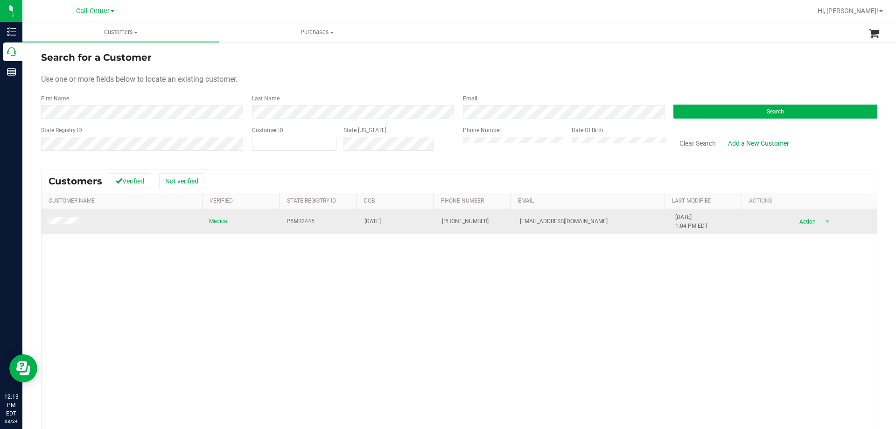
click at [294, 222] on span "P5MR2445" at bounding box center [301, 221] width 28 height 9
copy span "P5MR2445"
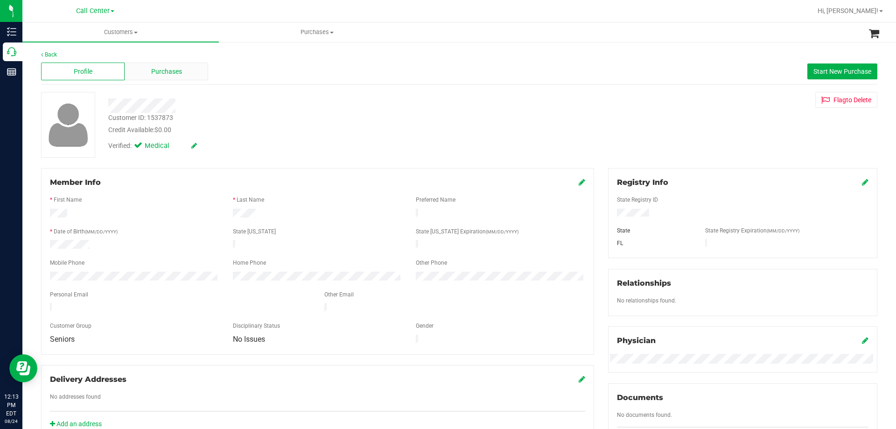
click at [169, 70] on span "Purchases" at bounding box center [166, 72] width 31 height 10
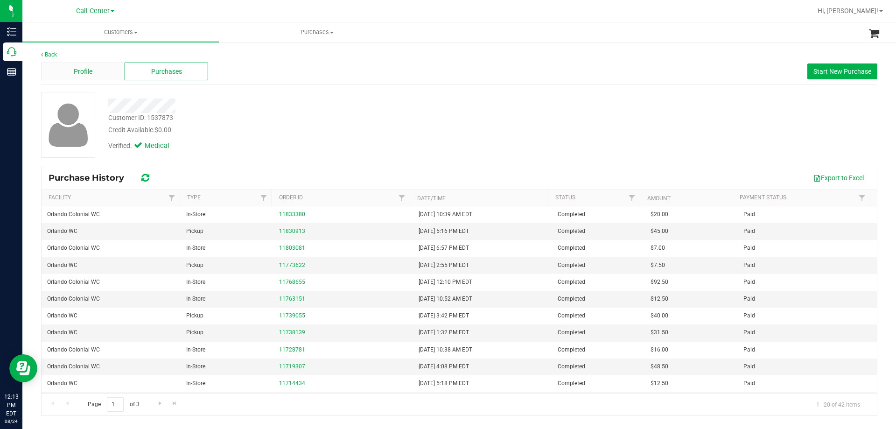
click at [74, 72] on span "Profile" at bounding box center [83, 72] width 19 height 10
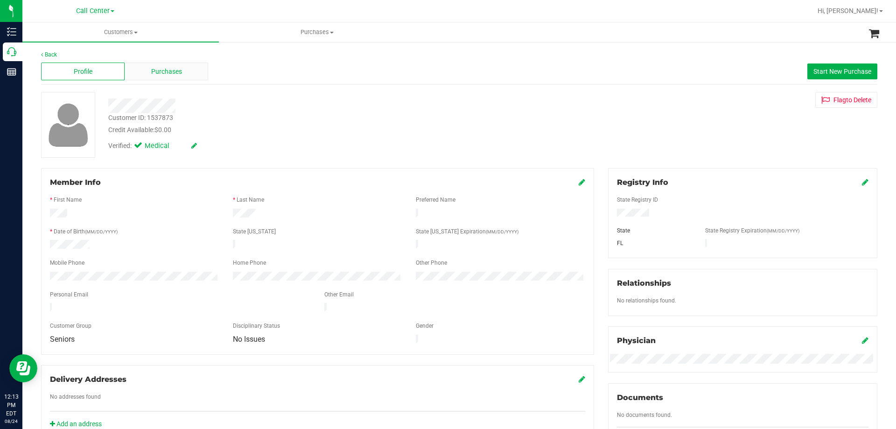
click at [163, 70] on span "Purchases" at bounding box center [166, 72] width 31 height 10
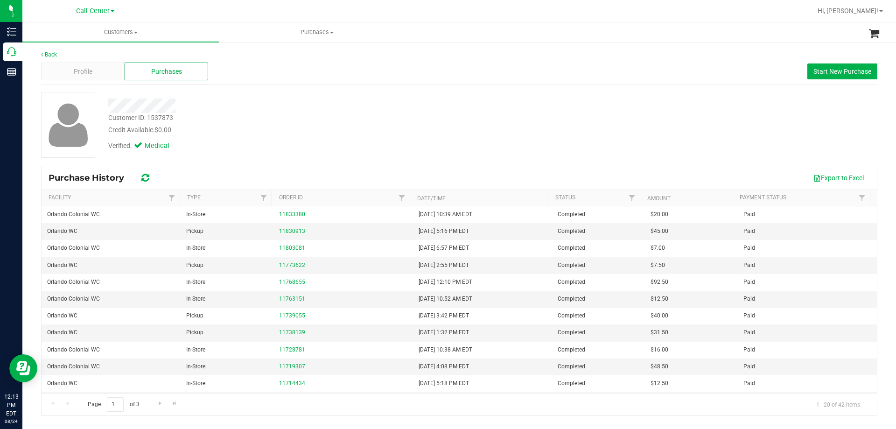
click at [329, 127] on div "Credit Available: $0.00" at bounding box center [313, 130] width 411 height 10
click at [83, 63] on div "Profile" at bounding box center [83, 72] width 84 height 18
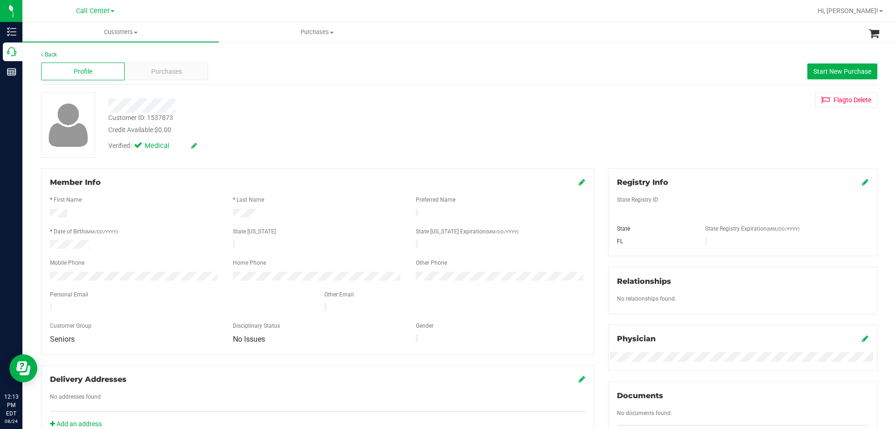
click at [154, 117] on div "Customer ID: 1537873" at bounding box center [140, 118] width 65 height 10
copy div "1537873"
click at [371, 134] on div "Credit Available: $0.00" at bounding box center [313, 130] width 411 height 10
click at [134, 265] on div "Mobile Phone" at bounding box center [134, 264] width 183 height 11
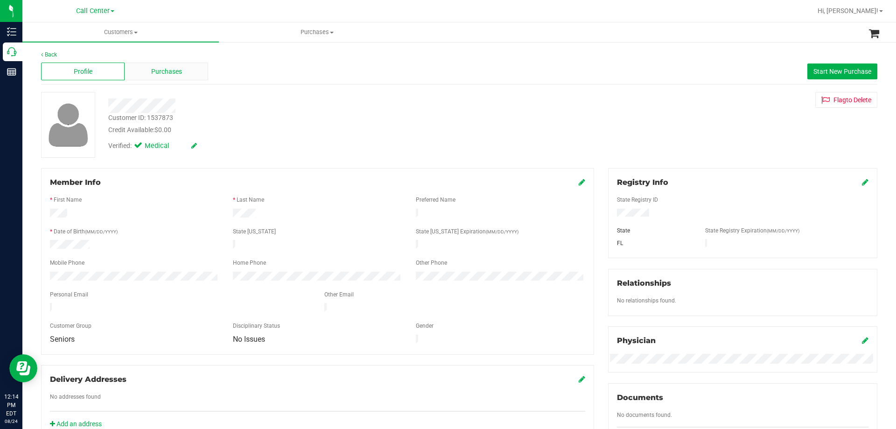
click at [160, 72] on span "Purchases" at bounding box center [166, 72] width 31 height 10
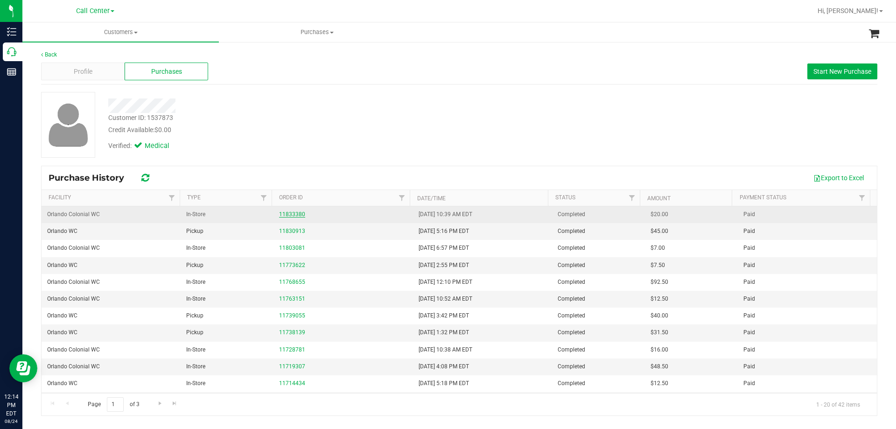
click at [289, 212] on link "11833380" at bounding box center [292, 214] width 26 height 7
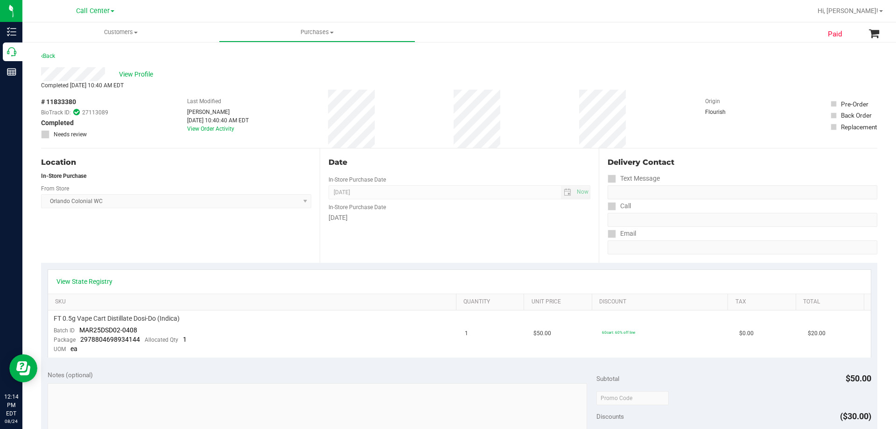
drag, startPoint x: 180, startPoint y: 111, endPoint x: 223, endPoint y: 106, distance: 42.8
click at [223, 106] on div "# 11833380 BioTrack ID: 27113089 Completed Needs review Last Modified Victoria …" at bounding box center [459, 119] width 837 height 58
click at [206, 112] on div "Victoria Velez" at bounding box center [218, 112] width 62 height 8
drag, startPoint x: 206, startPoint y: 112, endPoint x: 251, endPoint y: 106, distance: 45.2
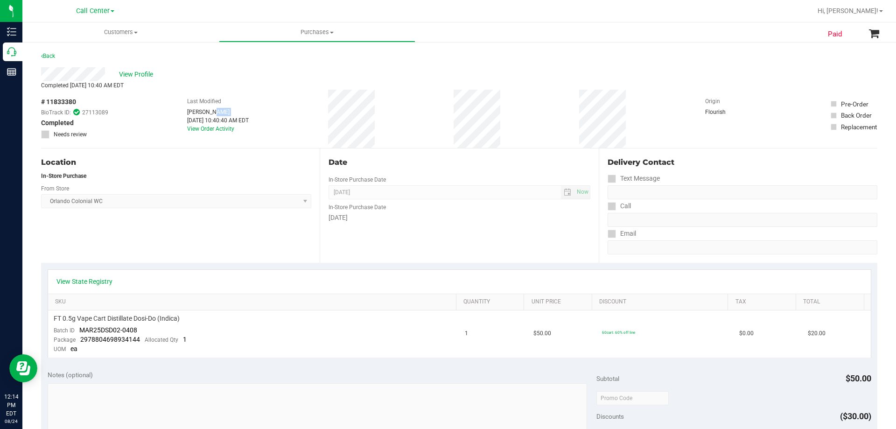
click at [206, 112] on div "Victoria Velez" at bounding box center [218, 112] width 62 height 8
click at [249, 104] on div "Last Modified Victoria Velez Aug 23, 2025 10:40:40 AM EDT View Order Activity" at bounding box center [218, 119] width 62 height 58
click at [207, 77] on div "View Profile" at bounding box center [459, 74] width 837 height 14
drag, startPoint x: 178, startPoint y: 100, endPoint x: 412, endPoint y: 114, distance: 233.9
click at [412, 114] on div "# 11833380 BioTrack ID: 27113089 Completed Needs review Last Modified Victoria …" at bounding box center [459, 119] width 837 height 58
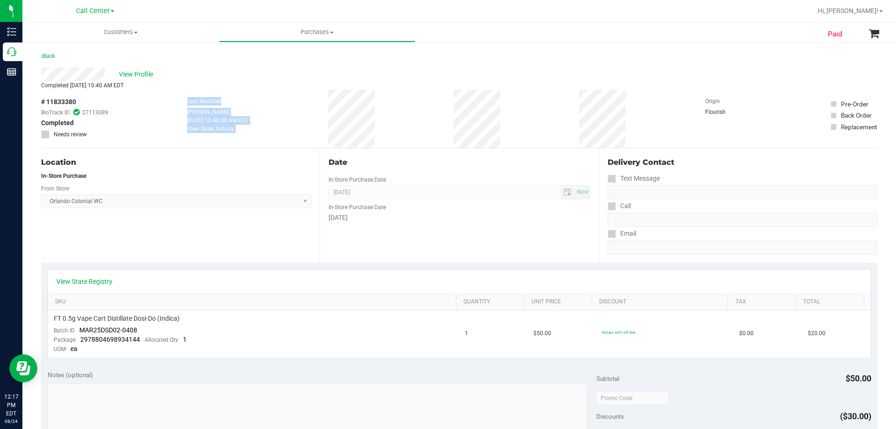
click at [395, 113] on div "# 11833380 BioTrack ID: 27113089 Completed Needs review Last Modified Victoria …" at bounding box center [459, 119] width 837 height 58
drag, startPoint x: 169, startPoint y: 101, endPoint x: 417, endPoint y: 120, distance: 248.6
click at [417, 120] on div "# 11833380 BioTrack ID: 27113089 Completed Needs review Last Modified Victoria …" at bounding box center [459, 119] width 837 height 58
click at [402, 117] on div "# 11833380 BioTrack ID: 27113089 Completed Needs review Last Modified Victoria …" at bounding box center [459, 119] width 837 height 58
click at [303, 73] on div "View Profile" at bounding box center [459, 74] width 837 height 14
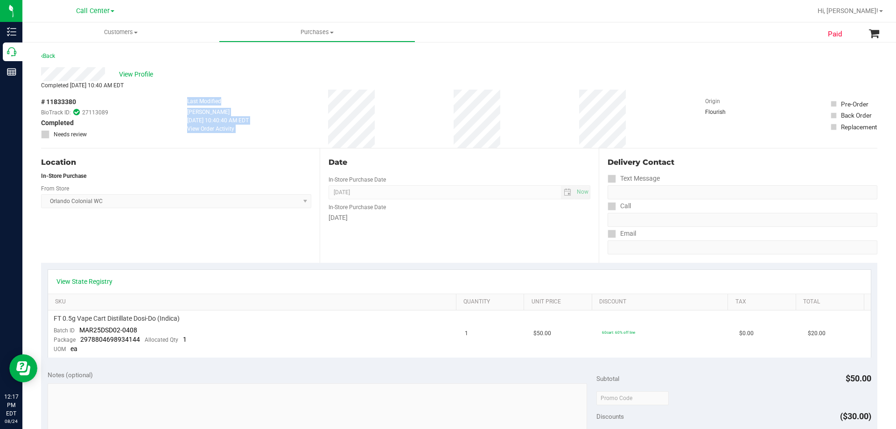
drag, startPoint x: 181, startPoint y: 103, endPoint x: 415, endPoint y: 116, distance: 234.7
click at [415, 116] on div "# 11833380 BioTrack ID: 27113089 Completed Needs review Last Modified Victoria …" at bounding box center [459, 119] width 837 height 58
click at [415, 115] on div "# 11833380 BioTrack ID: 27113089 Completed Needs review Last Modified Victoria …" at bounding box center [459, 119] width 837 height 58
click at [163, 95] on div "# 11833380 BioTrack ID: 27113089 Completed Needs review Last Modified Victoria …" at bounding box center [459, 119] width 837 height 58
drag, startPoint x: 173, startPoint y: 102, endPoint x: 400, endPoint y: 122, distance: 228.2
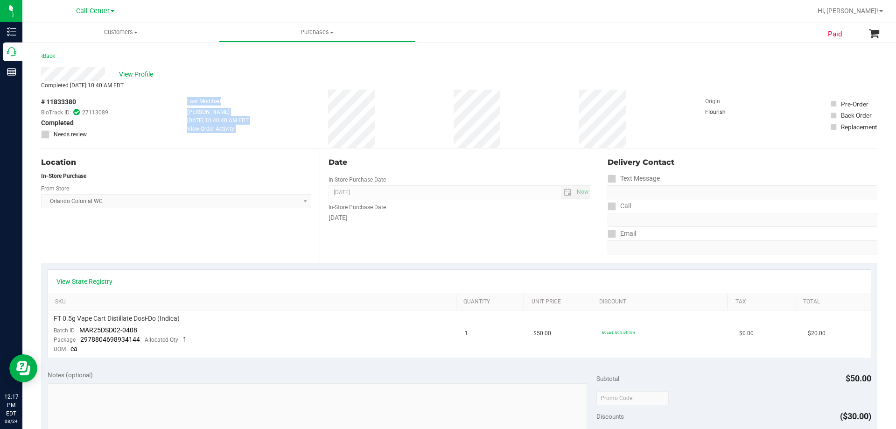
click at [400, 122] on div "# 11833380 BioTrack ID: 27113089 Completed Needs review Last Modified Victoria …" at bounding box center [459, 119] width 837 height 58
click at [400, 121] on div "# 11833380 BioTrack ID: 27113089 Completed Needs review Last Modified Victoria …" at bounding box center [459, 119] width 837 height 58
drag, startPoint x: 162, startPoint y: 103, endPoint x: 387, endPoint y: 123, distance: 225.0
click at [387, 123] on div "# 11833380 BioTrack ID: 27113089 Completed Needs review Last Modified Victoria …" at bounding box center [459, 119] width 837 height 58
click at [387, 122] on div "# 11833380 BioTrack ID: 27113089 Completed Needs review Last Modified Victoria …" at bounding box center [459, 119] width 837 height 58
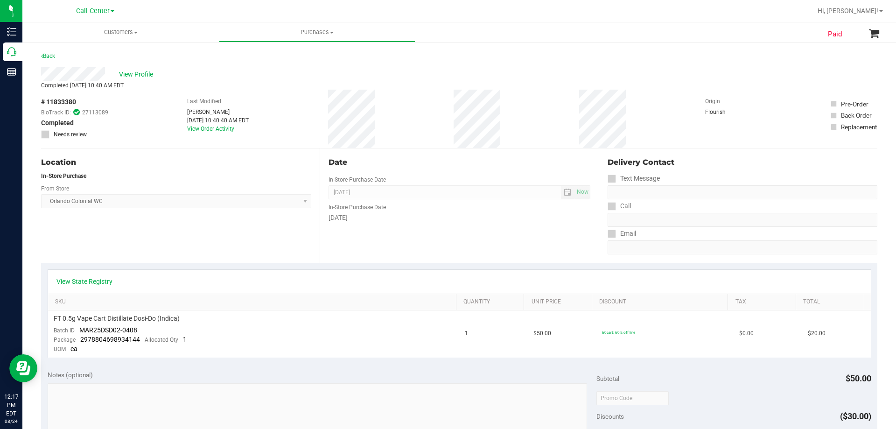
click at [155, 100] on div "# 11833380 BioTrack ID: 27113089 Completed Needs review Last Modified Victoria …" at bounding box center [459, 119] width 837 height 58
drag, startPoint x: 171, startPoint y: 99, endPoint x: 388, endPoint y: 130, distance: 218.9
click at [388, 130] on div "# 11833380 BioTrack ID: 27113089 Completed Needs review Last Modified Victoria …" at bounding box center [459, 119] width 837 height 58
click at [388, 129] on div "# 11833380 BioTrack ID: 27113089 Completed Needs review Last Modified Victoria …" at bounding box center [459, 119] width 837 height 58
click at [266, 91] on div "# 11833380 BioTrack ID: 27113089 Completed Needs review Last Modified Victoria …" at bounding box center [459, 119] width 837 height 58
